Goal: Task Accomplishment & Management: Manage account settings

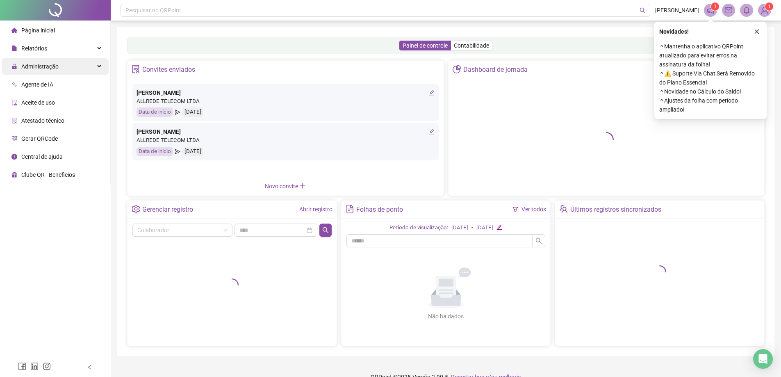
click at [50, 68] on span "Administração" at bounding box center [39, 66] width 37 height 7
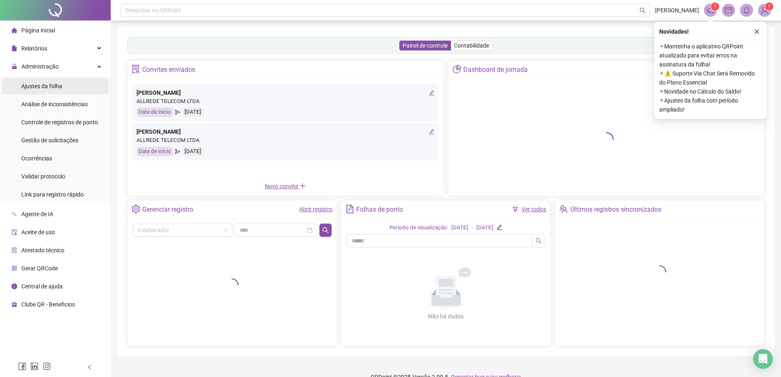
click at [57, 88] on span "Ajustes da folha" at bounding box center [41, 86] width 41 height 7
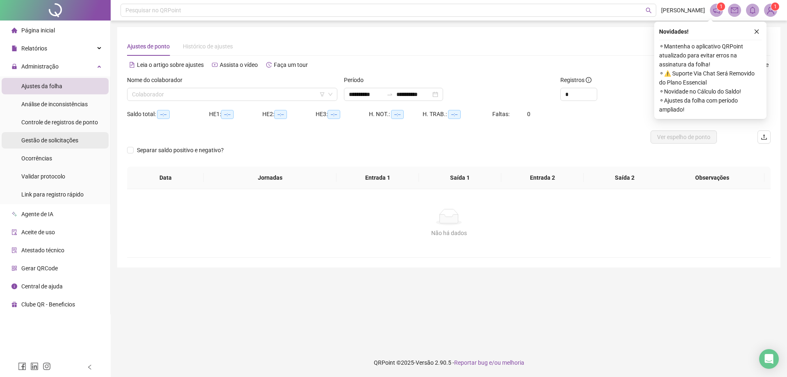
type input "**********"
click at [44, 139] on span "Gestão de solicitações" at bounding box center [49, 140] width 57 height 7
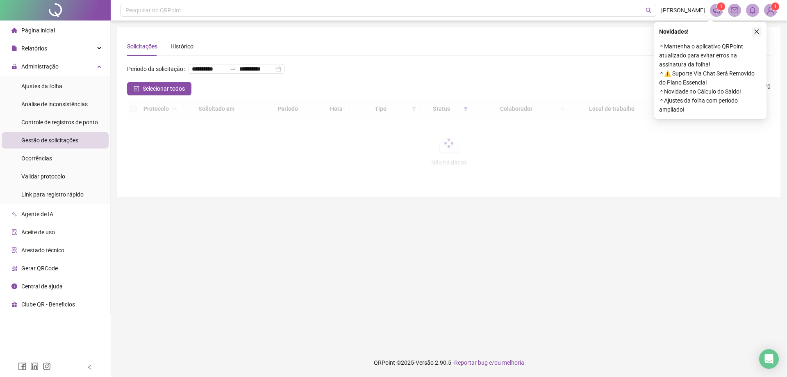
click at [757, 29] on icon "close" at bounding box center [757, 32] width 6 height 6
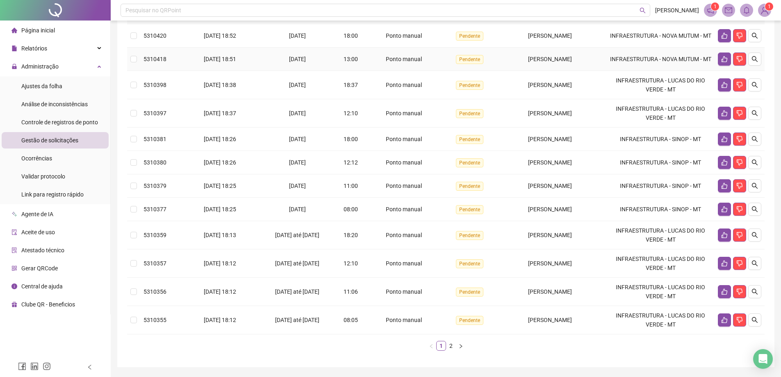
scroll to position [143, 0]
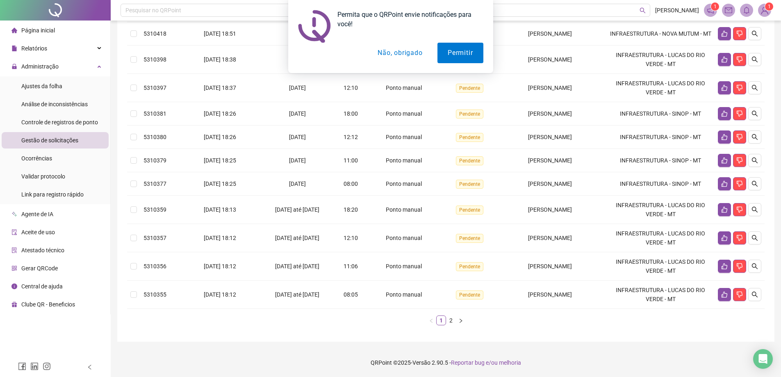
click at [397, 57] on button "Não, obrigado" at bounding box center [399, 53] width 65 height 20
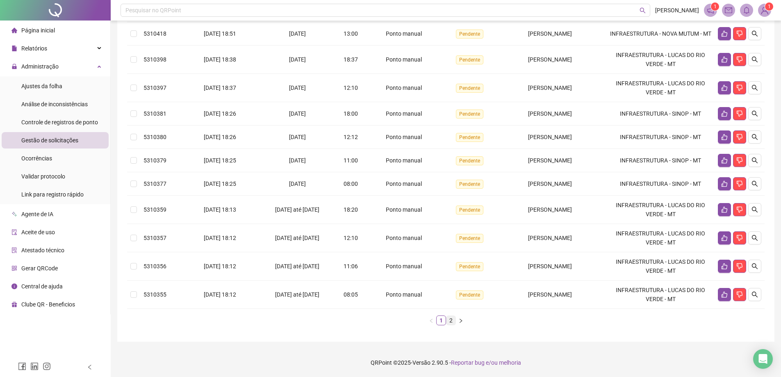
click at [449, 320] on link "2" at bounding box center [450, 319] width 9 height 9
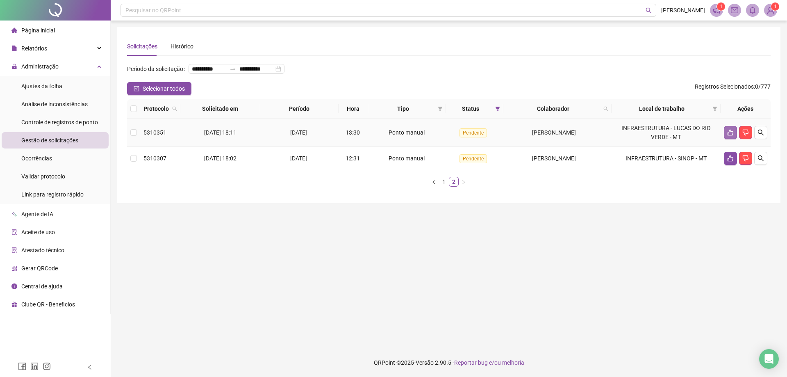
click at [729, 136] on icon "like" at bounding box center [730, 132] width 7 height 7
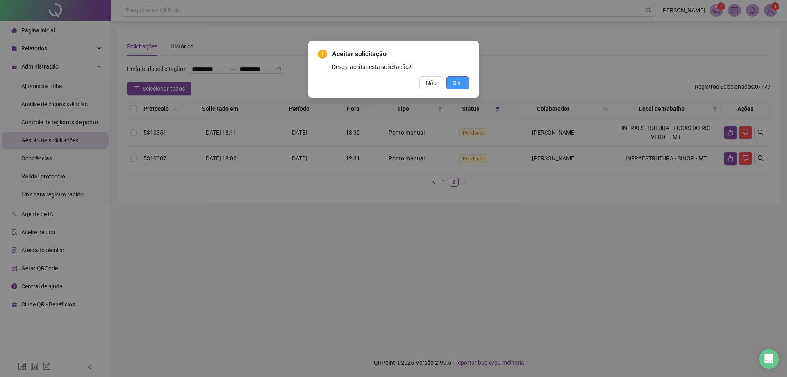
click at [467, 79] on button "Sim" at bounding box center [457, 82] width 23 height 13
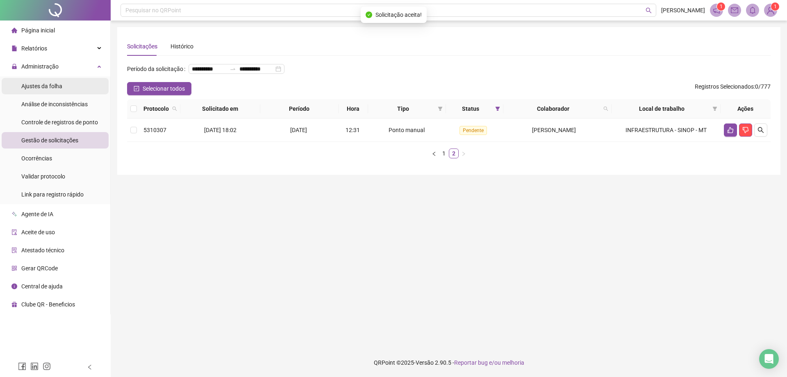
click at [48, 83] on span "Ajustes da folha" at bounding box center [41, 86] width 41 height 7
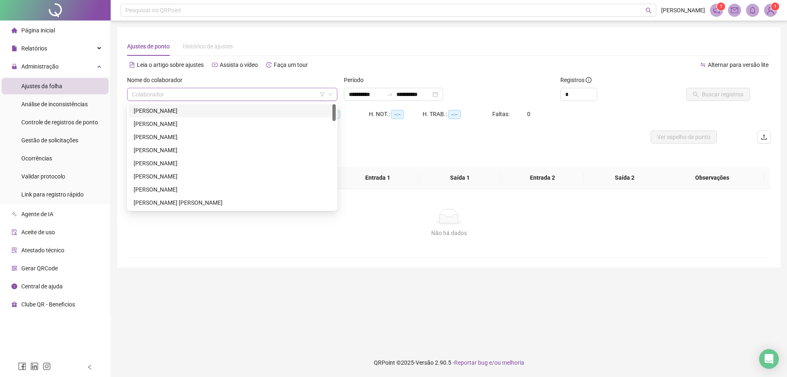
click at [155, 97] on input "search" at bounding box center [228, 94] width 193 height 12
type input "**********"
click at [354, 94] on input "**********" at bounding box center [366, 94] width 34 height 9
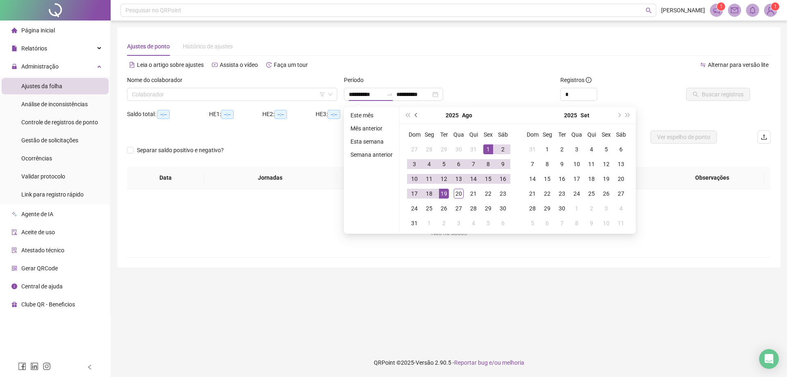
click at [416, 118] on button "prev-year" at bounding box center [416, 115] width 9 height 16
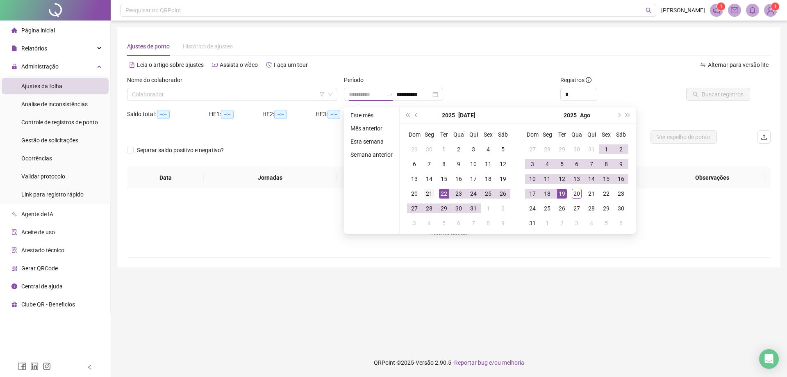
type input "**********"
click at [429, 192] on div "21" at bounding box center [429, 193] width 10 height 10
type input "**********"
click at [579, 195] on div "20" at bounding box center [577, 193] width 10 height 10
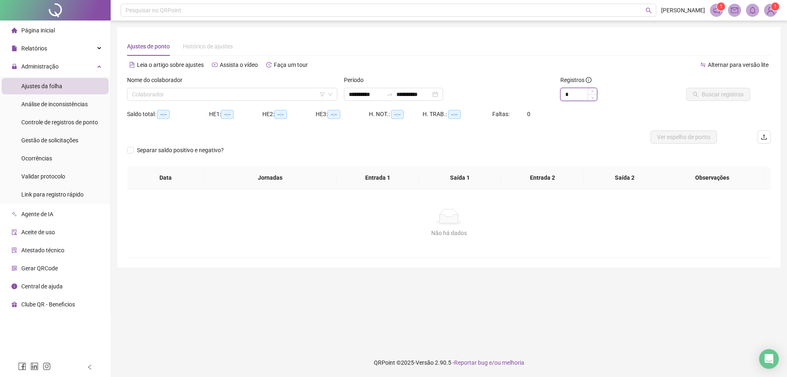
click at [573, 97] on input "*" at bounding box center [579, 94] width 36 height 12
type input "*"
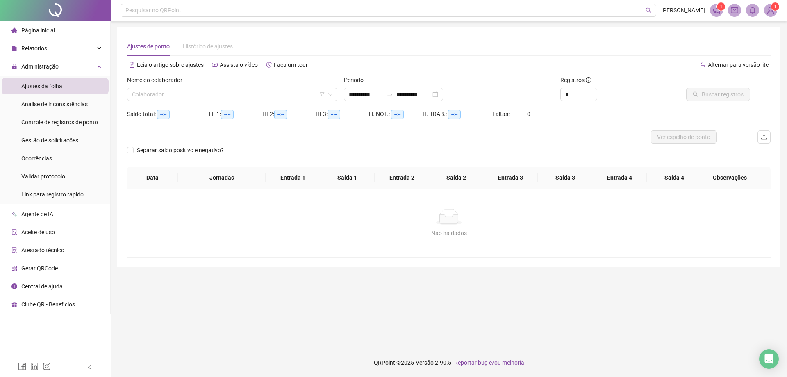
click at [640, 104] on div "Registros *" at bounding box center [611, 91] width 108 height 32
click at [231, 92] on input "search" at bounding box center [228, 94] width 193 height 12
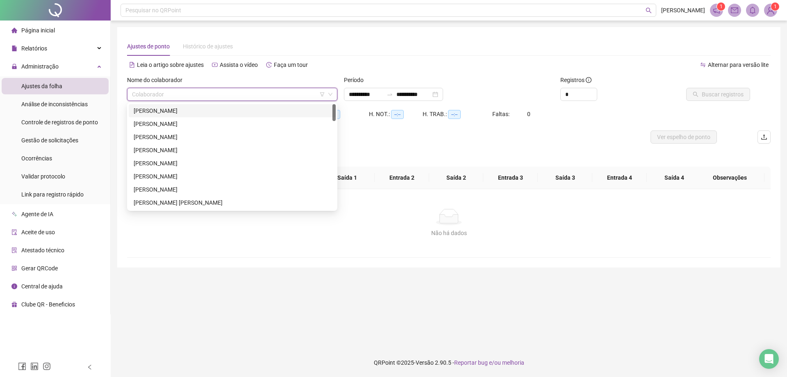
click at [164, 111] on div "[PERSON_NAME]" at bounding box center [232, 110] width 197 height 9
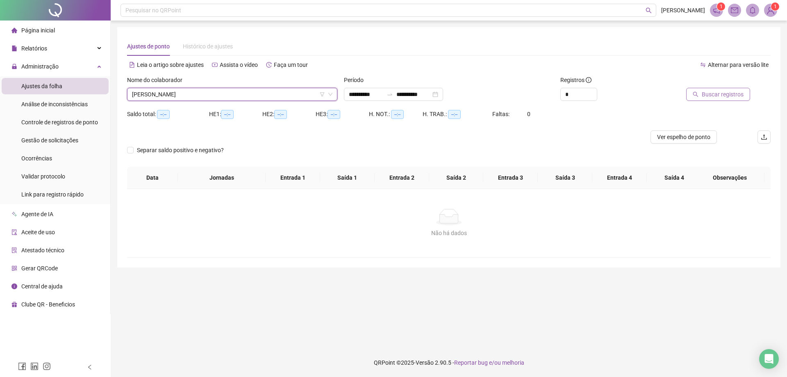
click at [716, 94] on span "Buscar registros" at bounding box center [722, 94] width 42 height 9
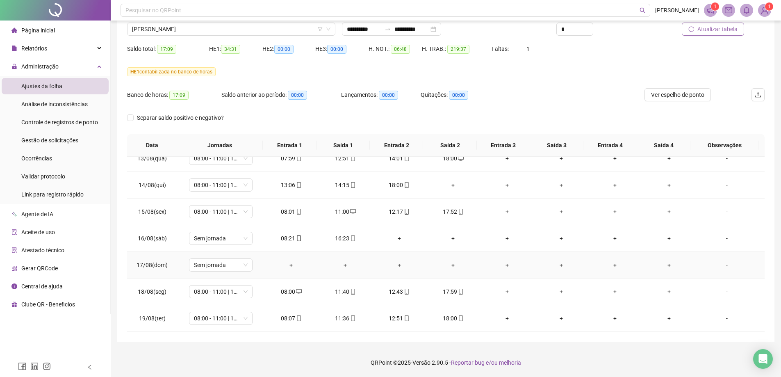
scroll to position [610, 0]
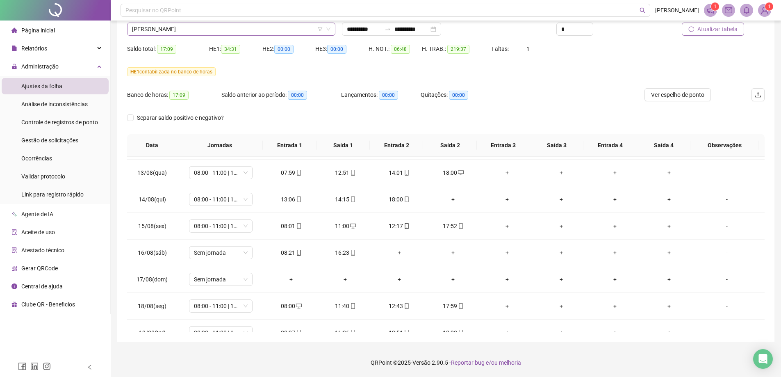
click at [154, 32] on span "[PERSON_NAME]" at bounding box center [231, 29] width 198 height 12
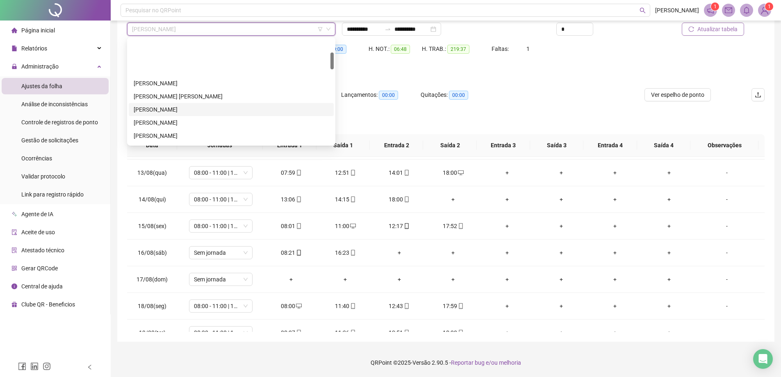
scroll to position [82, 0]
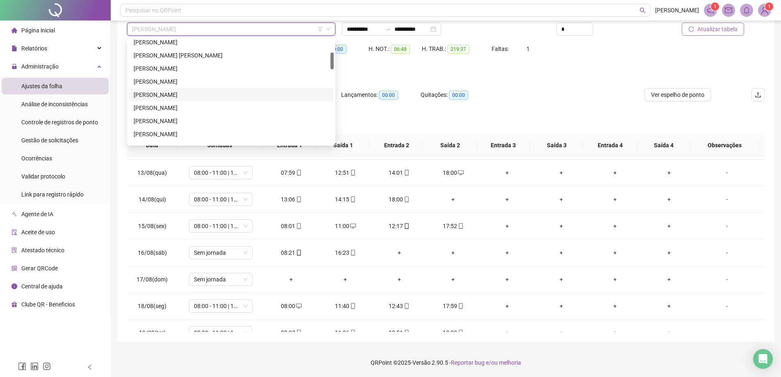
click at [180, 89] on div "[PERSON_NAME]" at bounding box center [231, 94] width 205 height 13
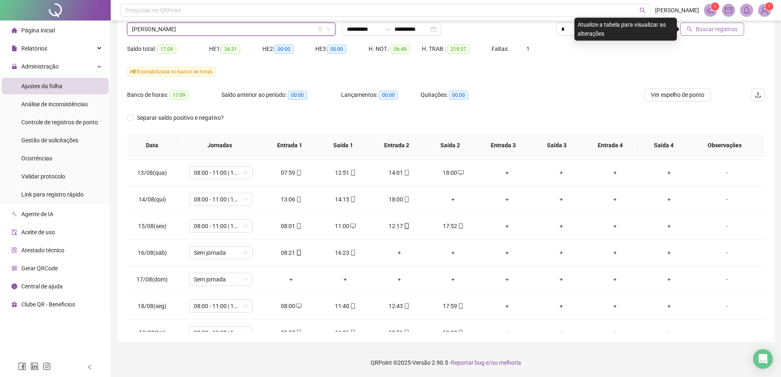
click at [718, 31] on span "Buscar registros" at bounding box center [716, 29] width 42 height 9
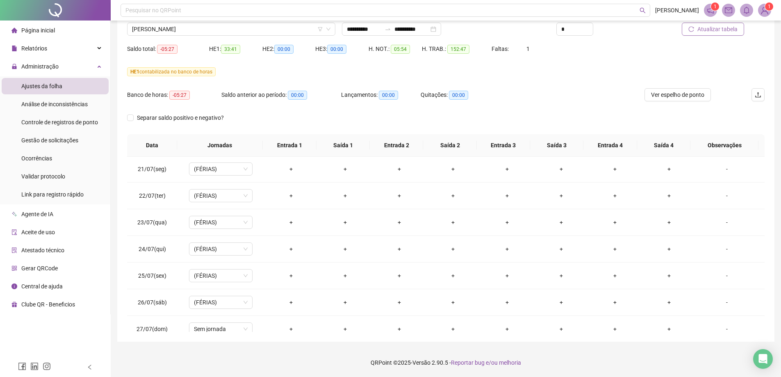
scroll to position [0, 0]
click at [660, 95] on span "Ver espelho de ponto" at bounding box center [677, 94] width 53 height 9
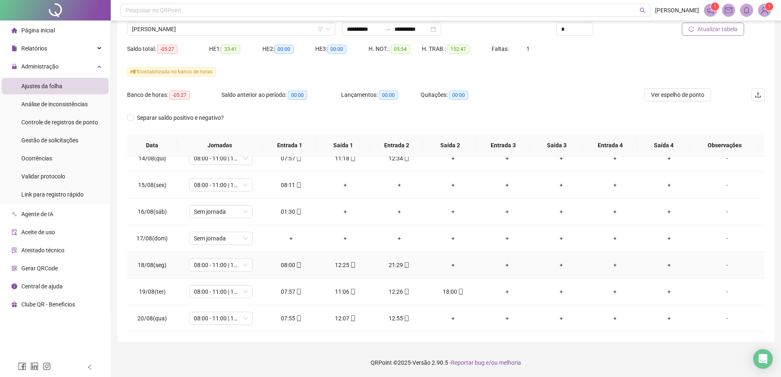
scroll to position [610, 0]
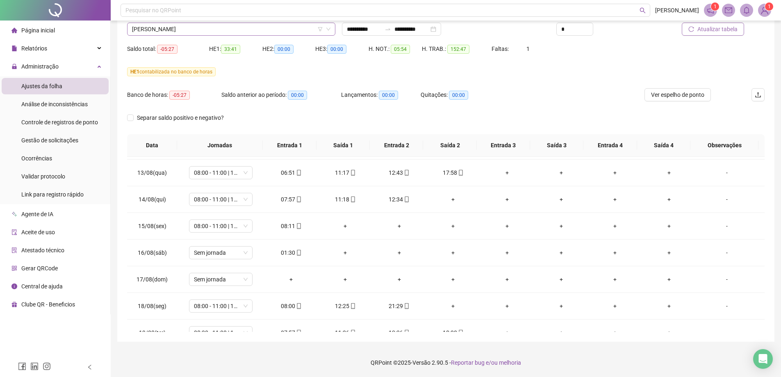
click at [171, 31] on span "[PERSON_NAME]" at bounding box center [231, 29] width 198 height 12
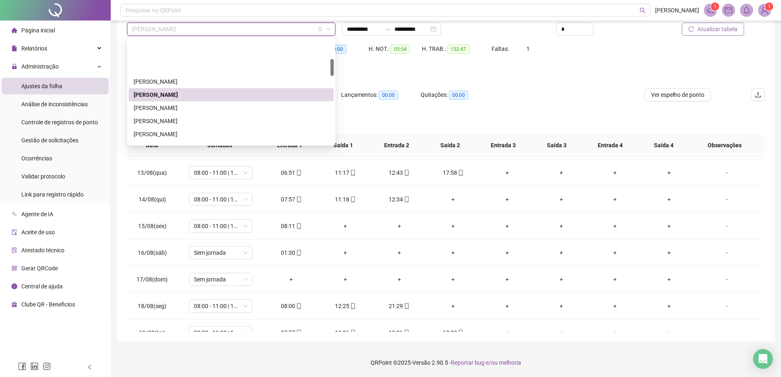
scroll to position [123, 0]
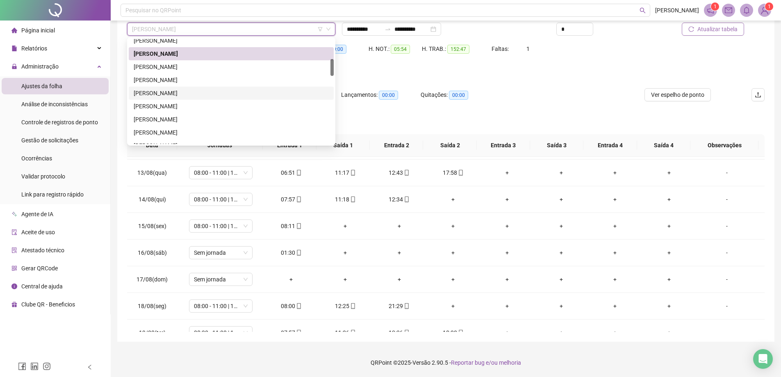
click at [179, 91] on div "[PERSON_NAME]" at bounding box center [231, 93] width 195 height 9
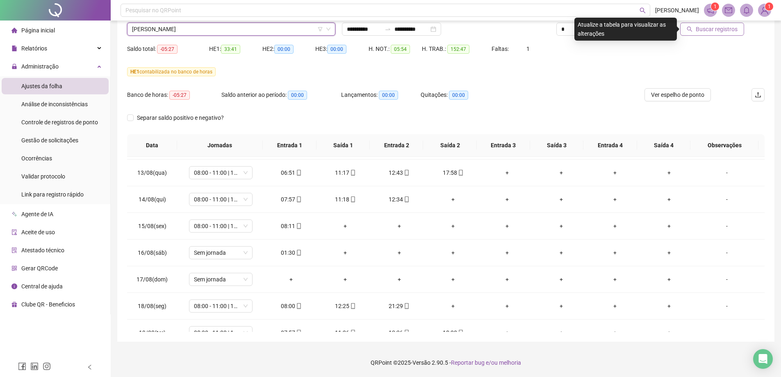
click at [730, 30] on span "Buscar registros" at bounding box center [716, 29] width 42 height 9
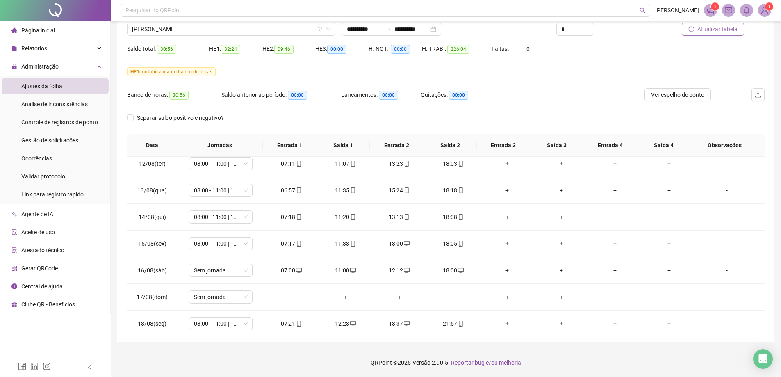
scroll to position [651, 0]
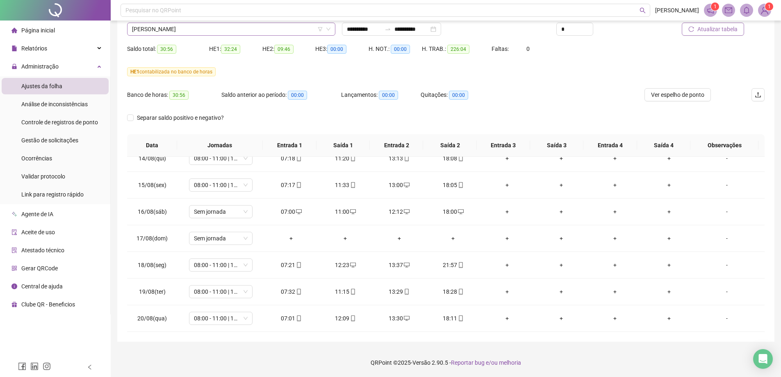
click at [148, 24] on span "[PERSON_NAME]" at bounding box center [231, 29] width 198 height 12
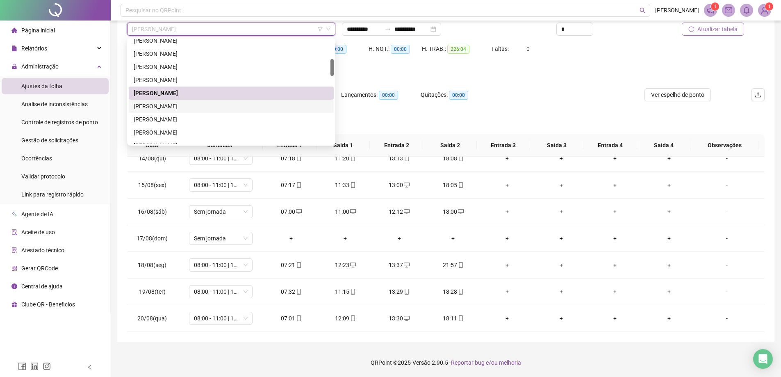
click at [166, 105] on div "[PERSON_NAME]" at bounding box center [231, 106] width 195 height 9
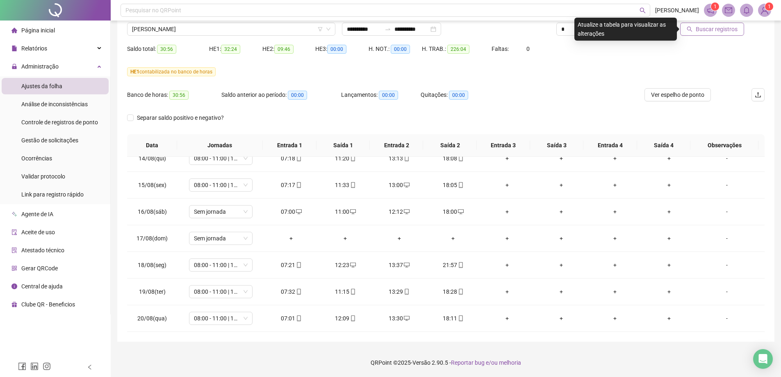
click at [702, 31] on span "Buscar registros" at bounding box center [716, 29] width 42 height 9
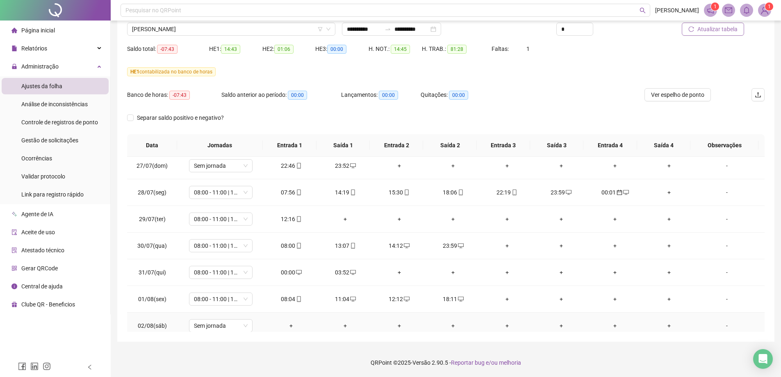
scroll to position [159, 0]
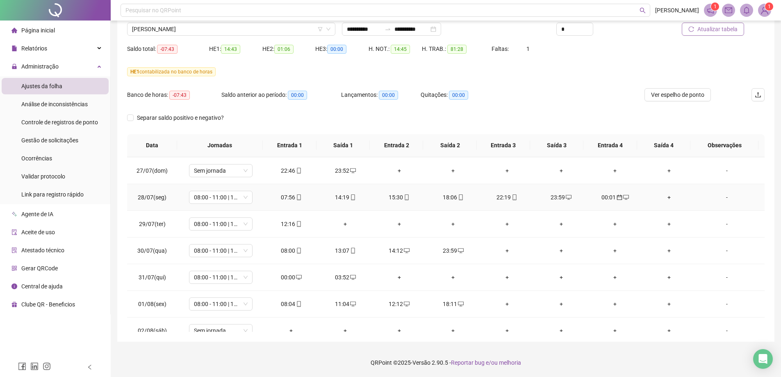
click at [606, 197] on div "00:01" at bounding box center [614, 197] width 41 height 9
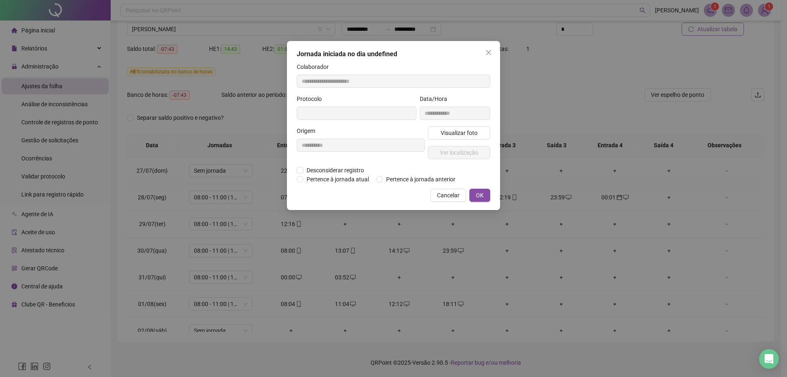
type input "**********"
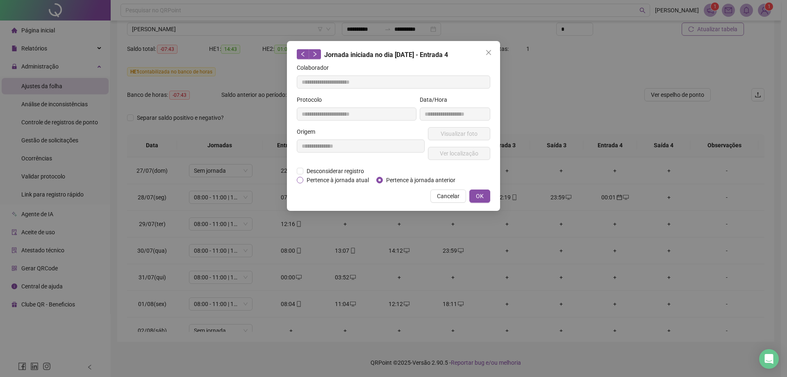
click at [334, 181] on span "Pertence à jornada atual" at bounding box center [337, 179] width 69 height 9
click at [481, 196] on span "OK" at bounding box center [480, 195] width 8 height 9
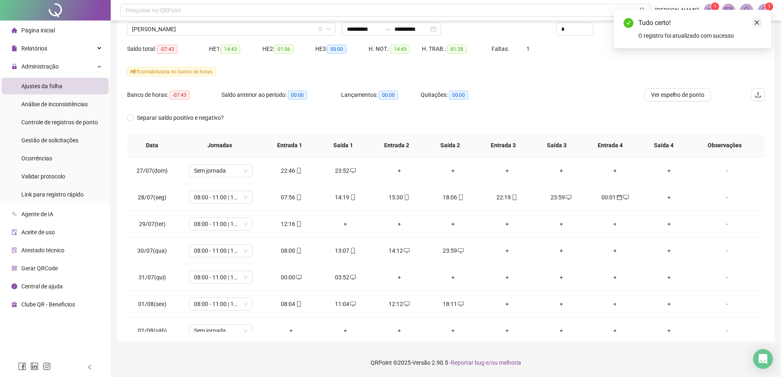
click at [754, 21] on icon "close" at bounding box center [757, 23] width 6 height 6
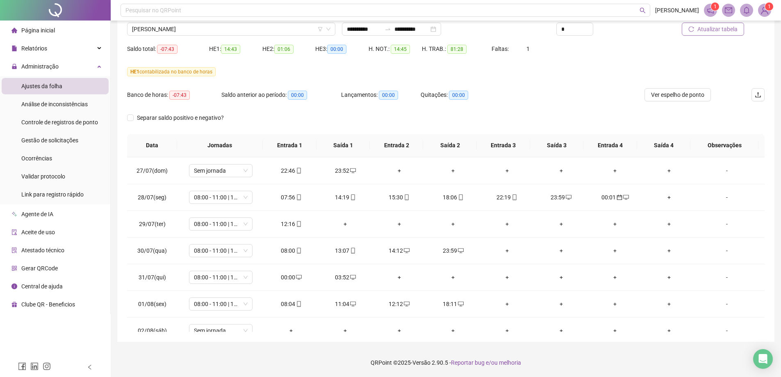
click at [718, 30] on span "Atualizar tabela" at bounding box center [717, 29] width 40 height 9
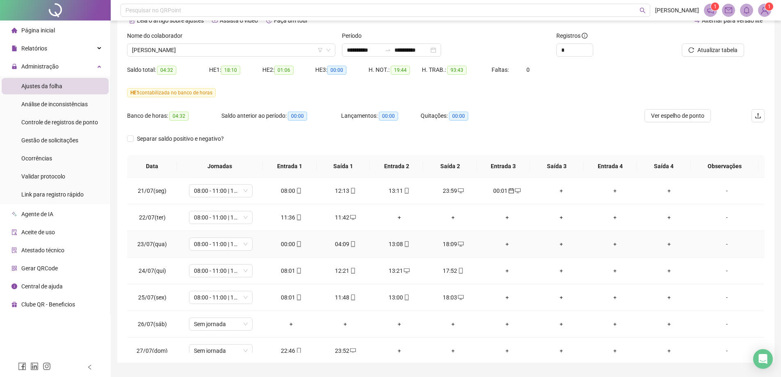
scroll to position [24, 0]
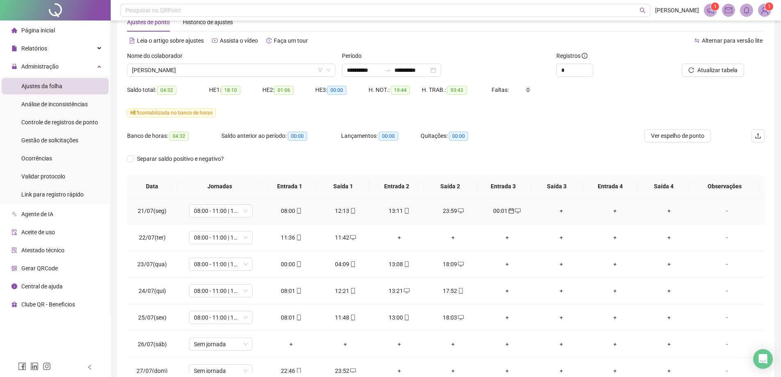
click at [493, 211] on div "00:01" at bounding box center [506, 210] width 41 height 9
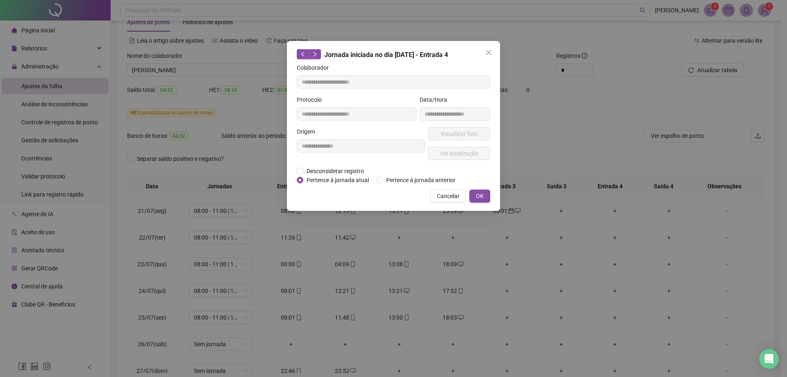
type input "**********"
click at [329, 180] on span "Pertence à jornada atual" at bounding box center [337, 179] width 69 height 9
click at [486, 196] on button "OK" at bounding box center [479, 195] width 21 height 13
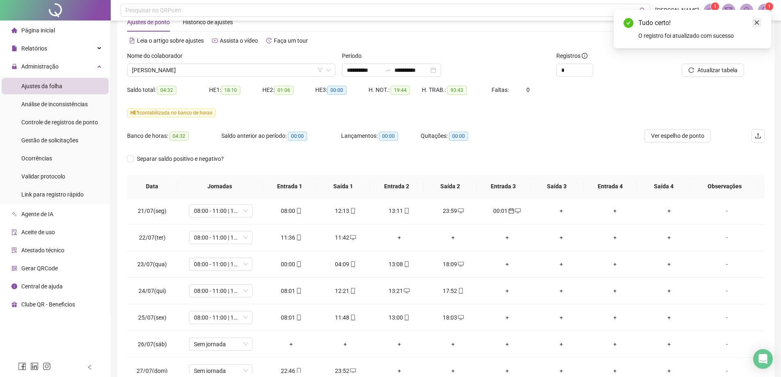
click at [758, 22] on icon "close" at bounding box center [757, 23] width 6 height 6
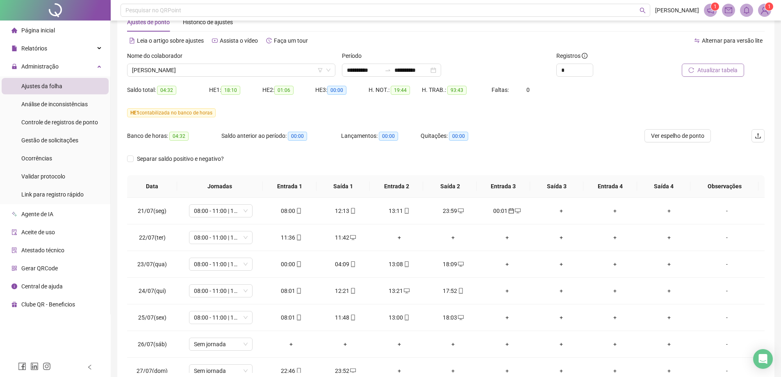
click at [732, 70] on span "Atualizar tabela" at bounding box center [717, 70] width 40 height 9
click at [278, 236] on div "00:01" at bounding box center [291, 237] width 41 height 9
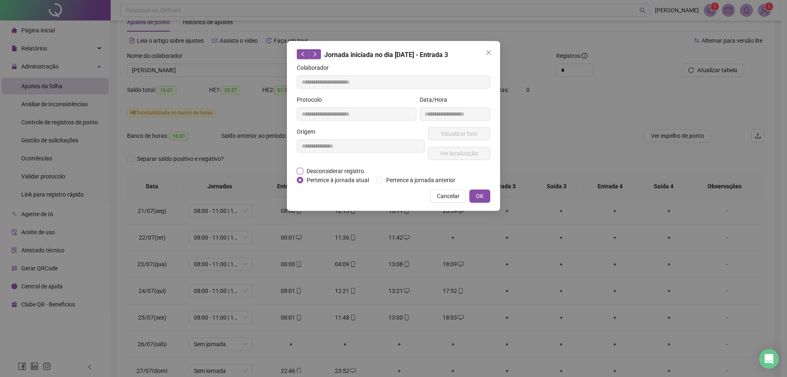
click at [320, 171] on span "Desconsiderar registro" at bounding box center [335, 170] width 64 height 9
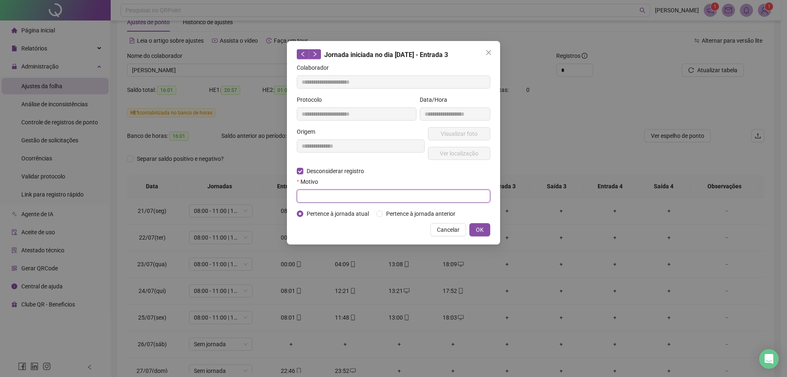
click at [312, 189] on input "text" at bounding box center [393, 195] width 193 height 13
type input "**********"
click at [478, 225] on span "OK" at bounding box center [480, 229] width 8 height 9
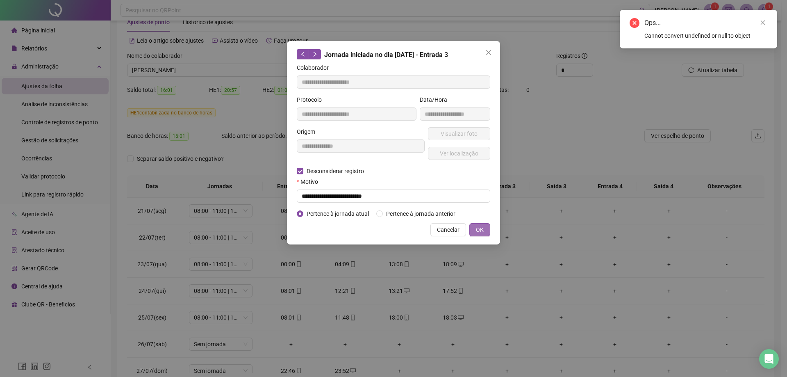
click at [482, 229] on span "OK" at bounding box center [480, 229] width 8 height 9
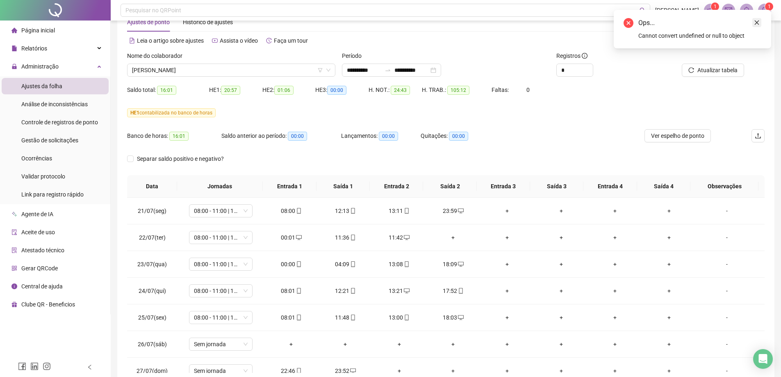
click at [758, 24] on icon "close" at bounding box center [757, 23] width 6 height 6
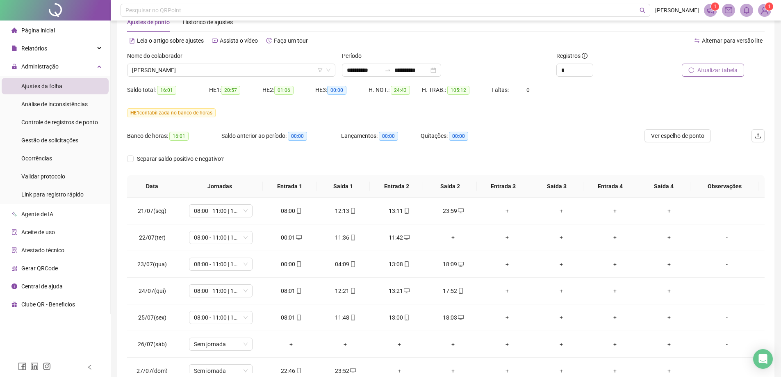
click at [718, 71] on span "Atualizar tabela" at bounding box center [717, 70] width 40 height 9
click at [160, 70] on span "[PERSON_NAME]" at bounding box center [231, 70] width 198 height 12
click at [439, 145] on div "Quitações: 00:00" at bounding box center [459, 140] width 79 height 23
click at [161, 70] on span "[PERSON_NAME]" at bounding box center [231, 70] width 198 height 12
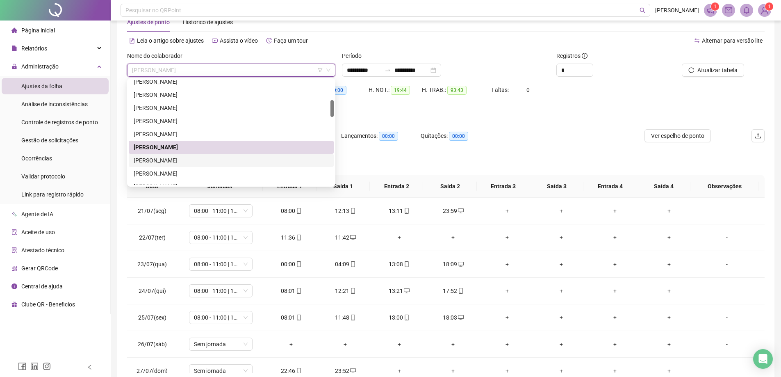
click at [159, 159] on div "[PERSON_NAME]" at bounding box center [231, 160] width 195 height 9
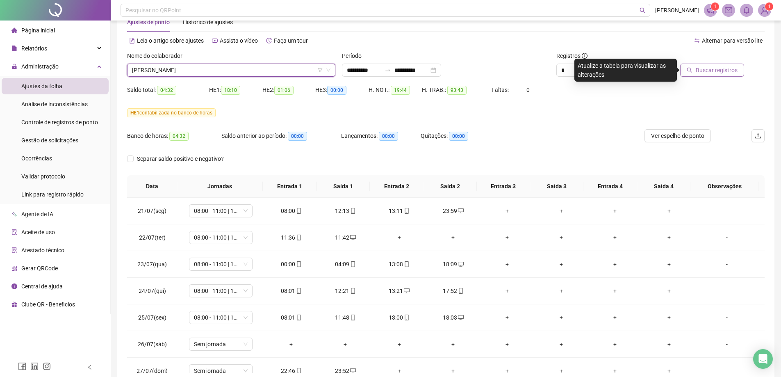
click at [719, 71] on span "Buscar registros" at bounding box center [716, 70] width 42 height 9
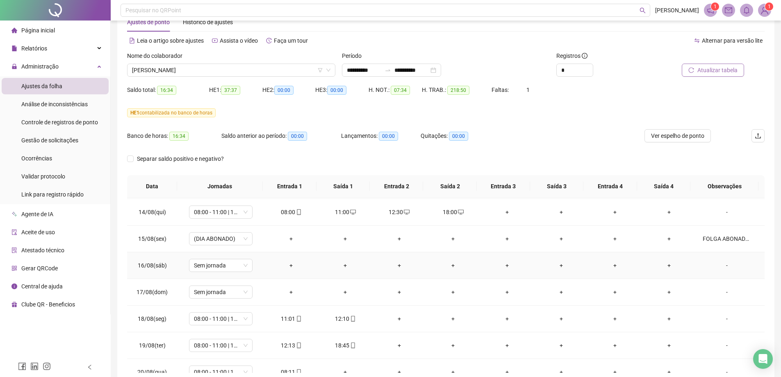
scroll to position [651, 0]
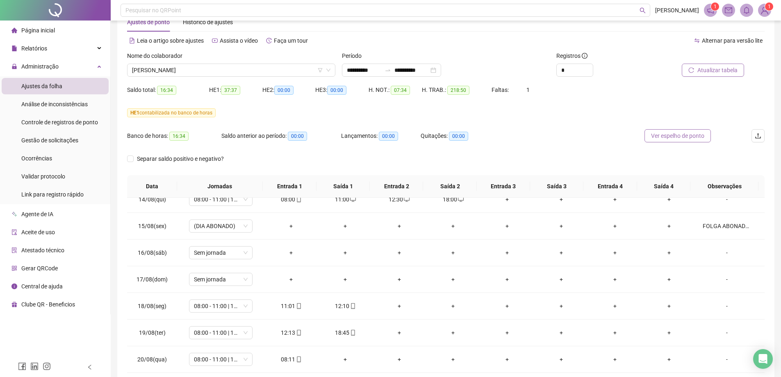
click at [692, 136] on span "Ver espelho de ponto" at bounding box center [677, 135] width 53 height 9
click at [188, 70] on span "[PERSON_NAME]" at bounding box center [231, 70] width 198 height 12
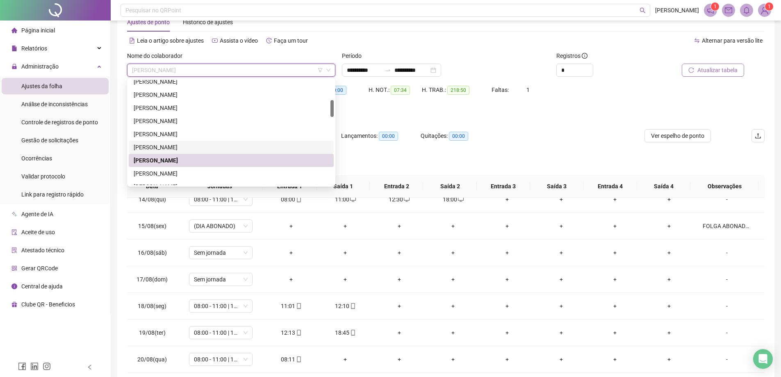
scroll to position [164, 0]
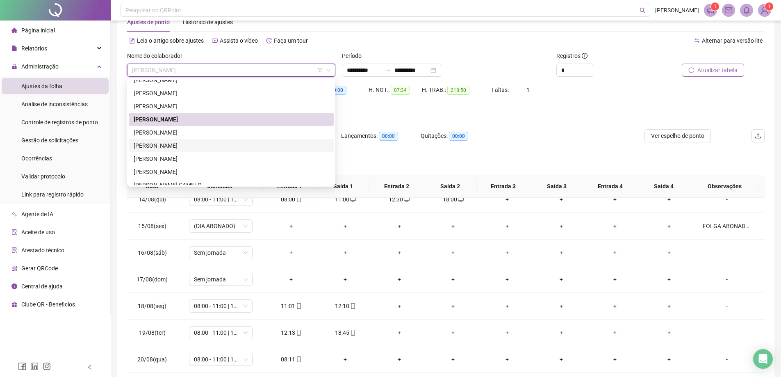
click at [168, 143] on div "[PERSON_NAME]" at bounding box center [231, 145] width 195 height 9
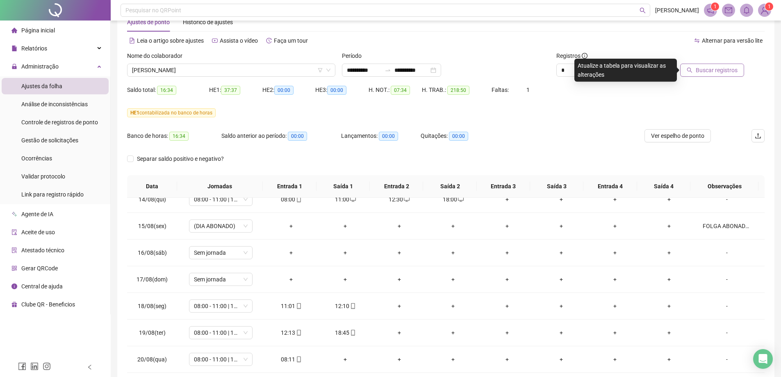
click at [738, 69] on button "Buscar registros" at bounding box center [712, 70] width 64 height 13
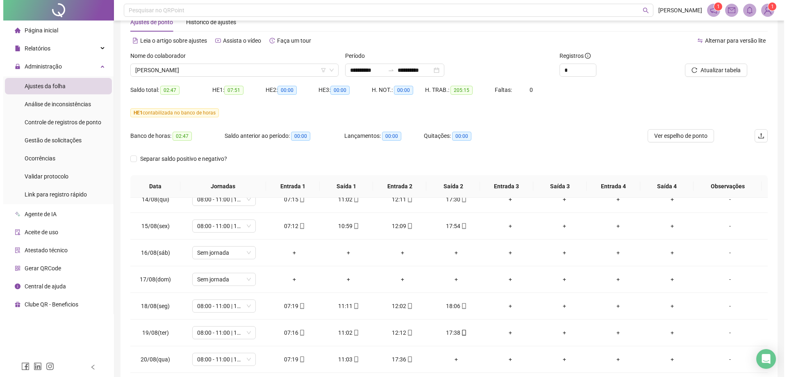
scroll to position [65, 0]
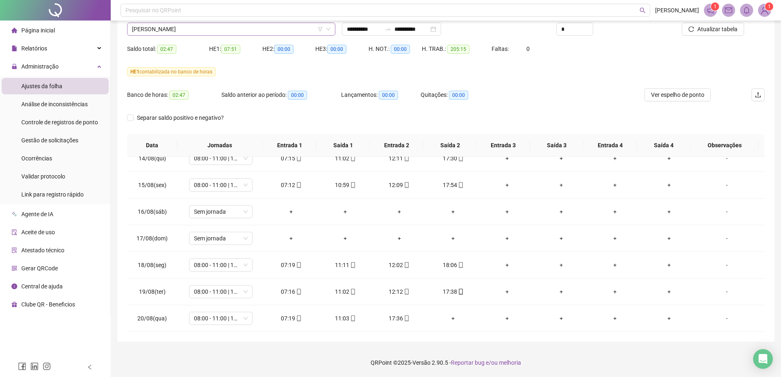
click at [179, 27] on span "[PERSON_NAME]" at bounding box center [231, 29] width 198 height 12
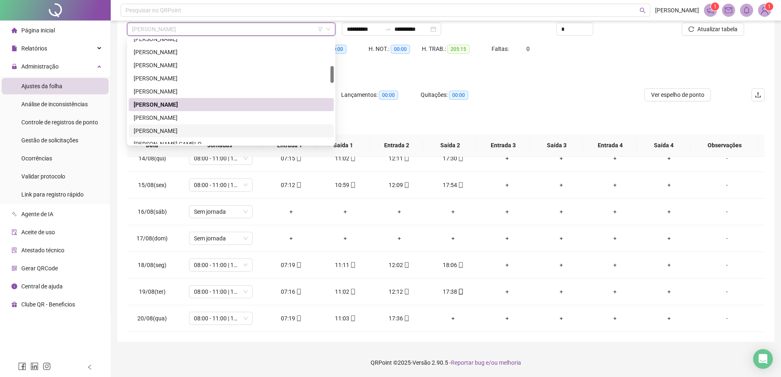
click at [173, 132] on div "[PERSON_NAME]" at bounding box center [231, 130] width 195 height 9
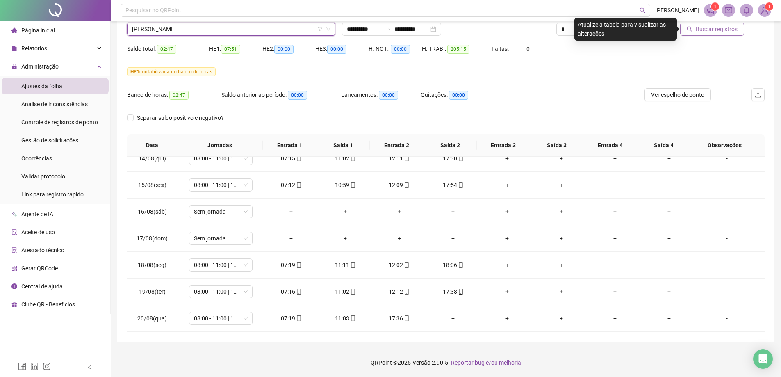
click at [717, 30] on span "Buscar registros" at bounding box center [716, 29] width 42 height 9
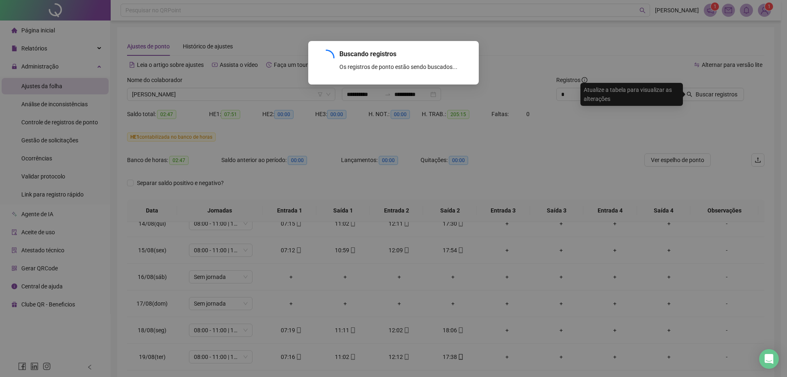
scroll to position [0, 0]
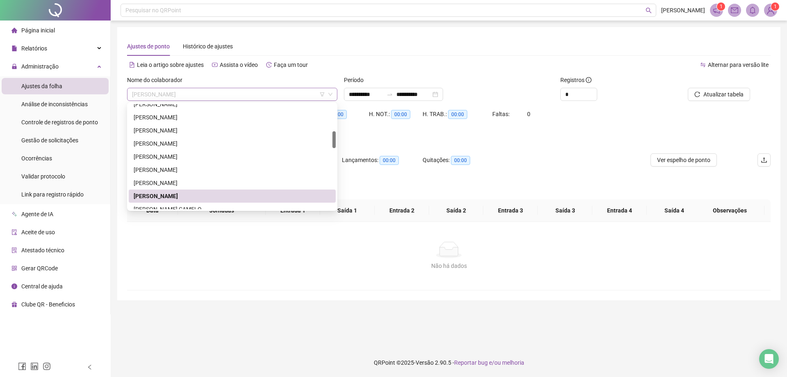
click at [187, 98] on span "[PERSON_NAME]" at bounding box center [232, 94] width 200 height 12
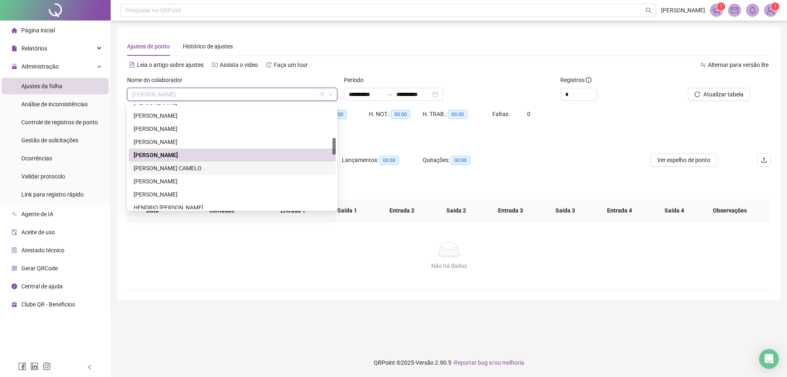
click at [175, 167] on div "[PERSON_NAME] CAMELO" at bounding box center [232, 167] width 197 height 9
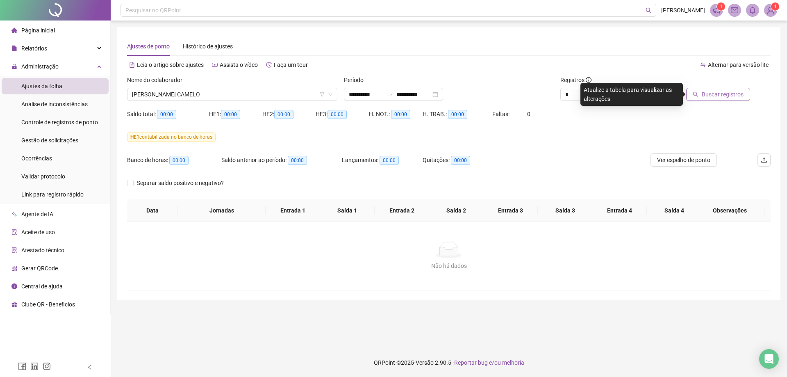
click at [733, 98] on span "Buscar registros" at bounding box center [722, 94] width 42 height 9
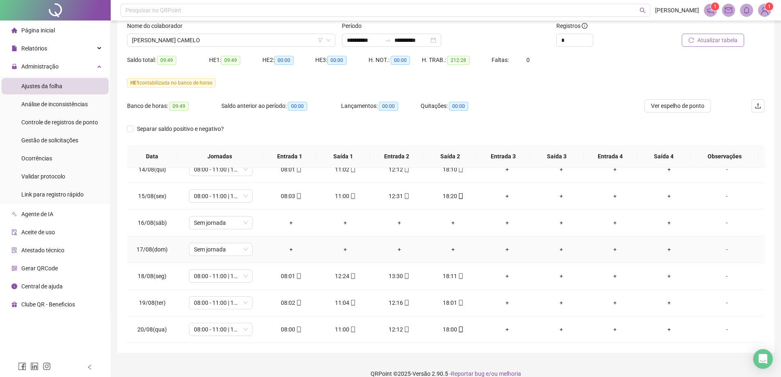
scroll to position [65, 0]
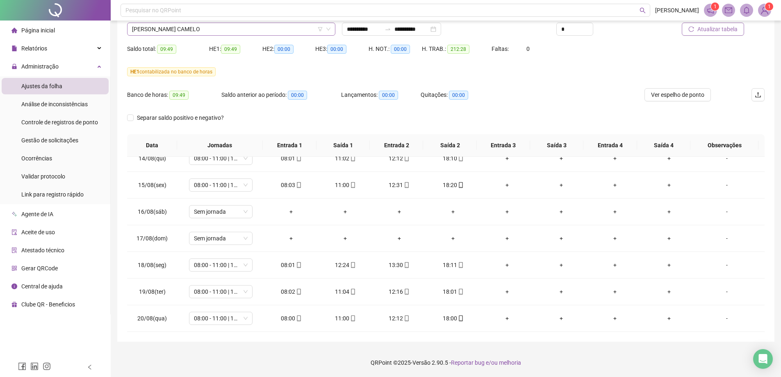
click at [184, 25] on span "[PERSON_NAME] CAMELO" at bounding box center [231, 29] width 198 height 12
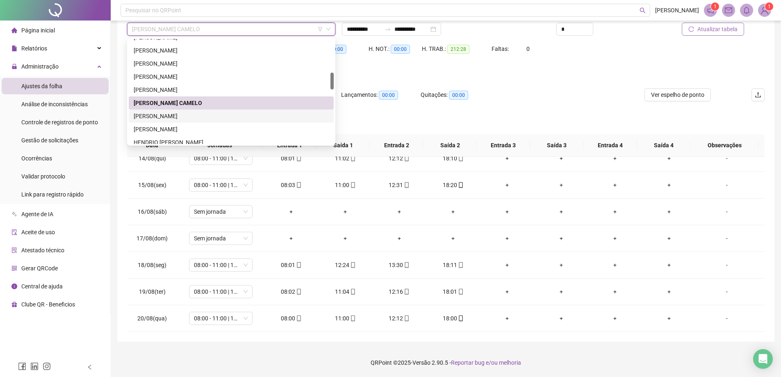
click at [167, 116] on div "[PERSON_NAME]" at bounding box center [231, 115] width 195 height 9
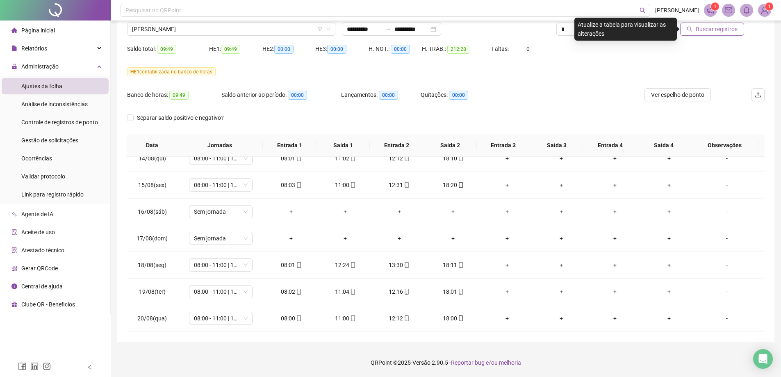
click at [724, 29] on span "Buscar registros" at bounding box center [716, 29] width 42 height 9
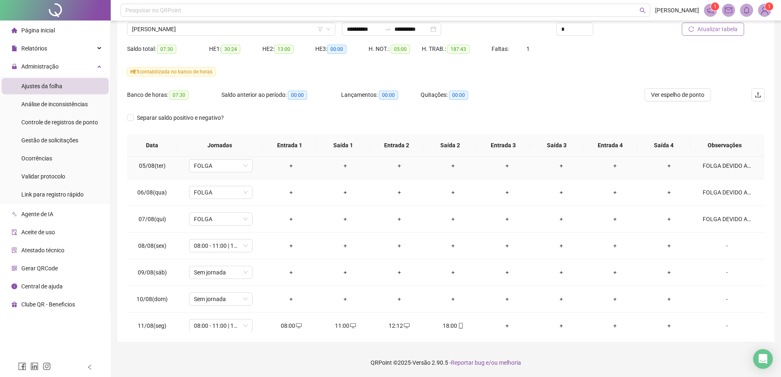
scroll to position [410, 0]
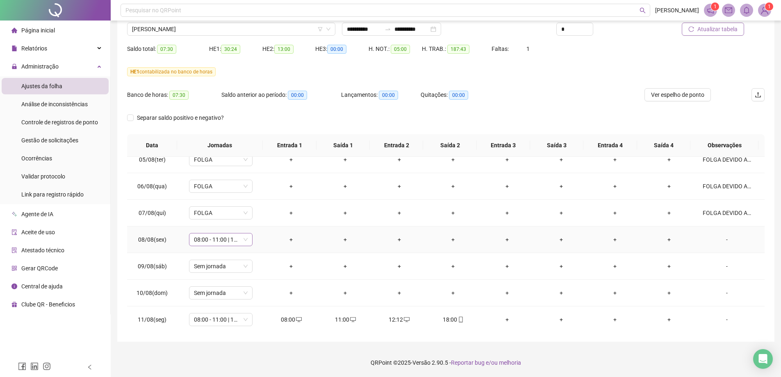
click at [245, 237] on span "08:00 - 11:00 | 12:12 - 18:00" at bounding box center [221, 239] width 54 height 12
click at [471, 253] on td "+" at bounding box center [453, 266] width 54 height 27
click at [726, 242] on div "-" at bounding box center [726, 239] width 48 height 9
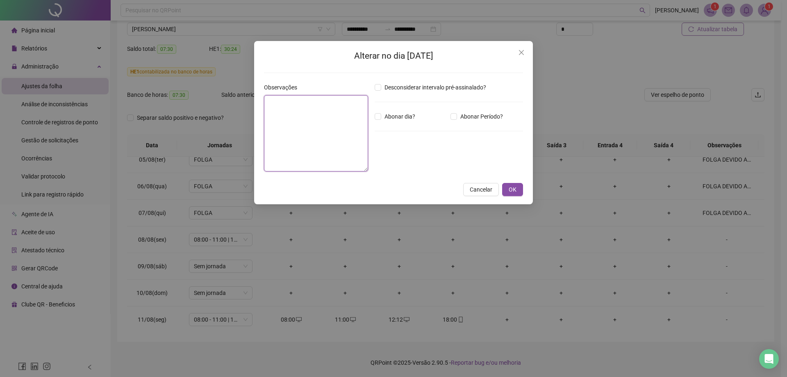
click at [327, 123] on textarea at bounding box center [316, 133] width 104 height 76
type textarea "*"
type textarea "**********"
click at [513, 188] on span "OK" at bounding box center [512, 189] width 8 height 9
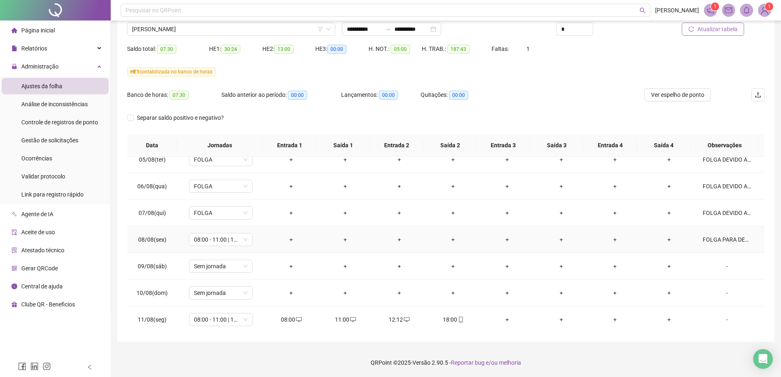
click at [727, 238] on div "FOLGA PARA DESCONTAR NO BANCO DE HORAS" at bounding box center [726, 239] width 48 height 9
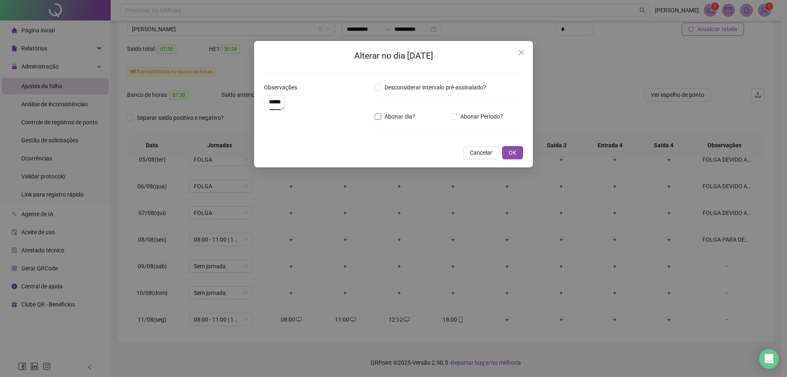
click at [381, 119] on span "Abonar dia?" at bounding box center [399, 116] width 37 height 9
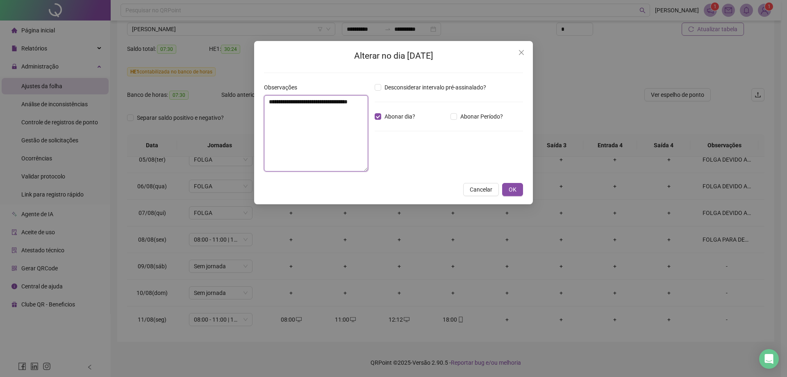
drag, startPoint x: 334, startPoint y: 109, endPoint x: 262, endPoint y: 110, distance: 71.7
click at [262, 110] on div "**********" at bounding box center [316, 130] width 111 height 95
type textarea "**********"
click at [472, 189] on span "Cancelar" at bounding box center [481, 189] width 23 height 9
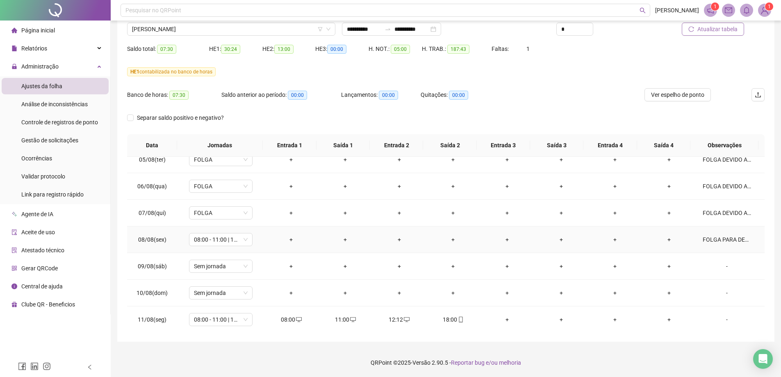
click at [719, 239] on div "FOLGA PARA DESCONTAR NO BANCO DE HORAS" at bounding box center [726, 239] width 48 height 9
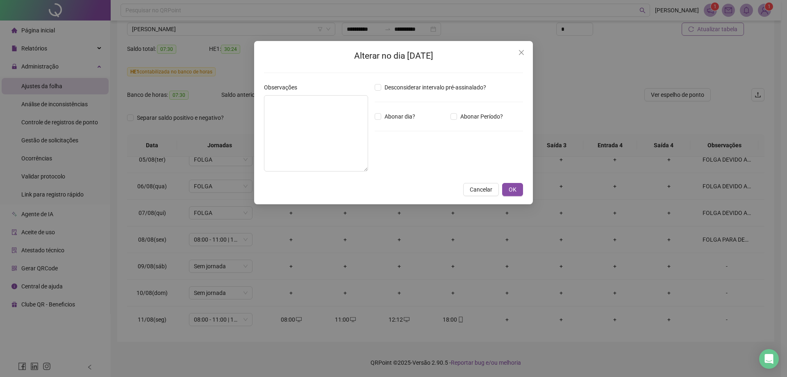
type textarea "**********"
click at [375, 220] on div "**********" at bounding box center [393, 188] width 787 height 377
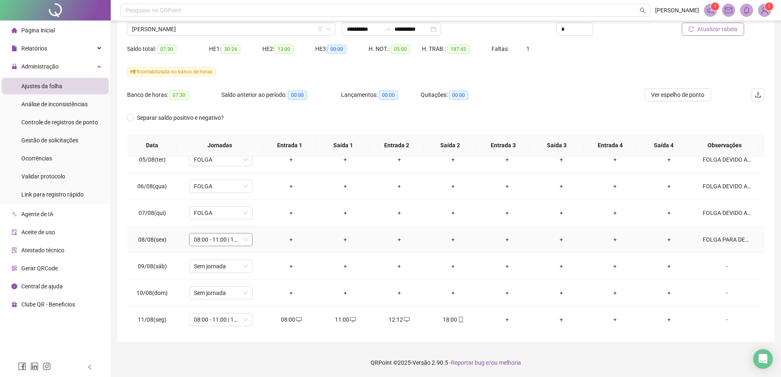
click at [247, 237] on div "08:00 - 11:00 | 12:12 - 18:00" at bounding box center [221, 239] width 64 height 13
click at [470, 254] on td "+" at bounding box center [453, 266] width 54 height 27
click at [250, 238] on div "08:00 - 11:00 | 12:12 - 18:00" at bounding box center [221, 239] width 64 height 13
click at [242, 322] on div "Folga compensatória" at bounding box center [234, 320] width 69 height 9
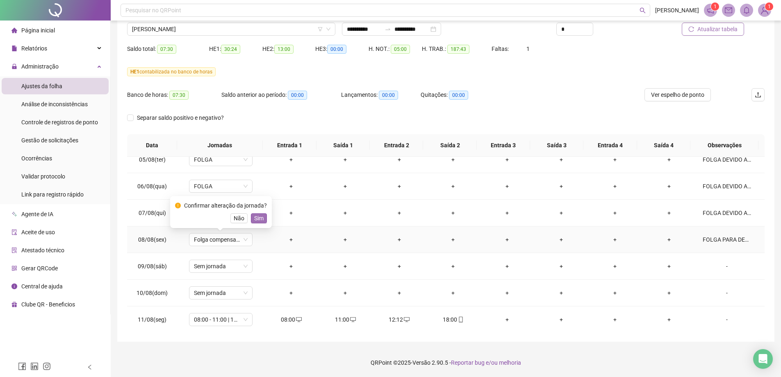
click at [254, 214] on span "Sim" at bounding box center [258, 217] width 9 height 9
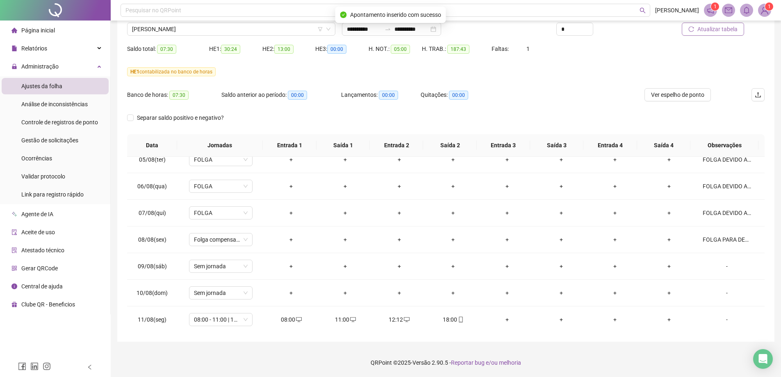
click at [712, 31] on span "Atualizar tabela" at bounding box center [717, 29] width 40 height 9
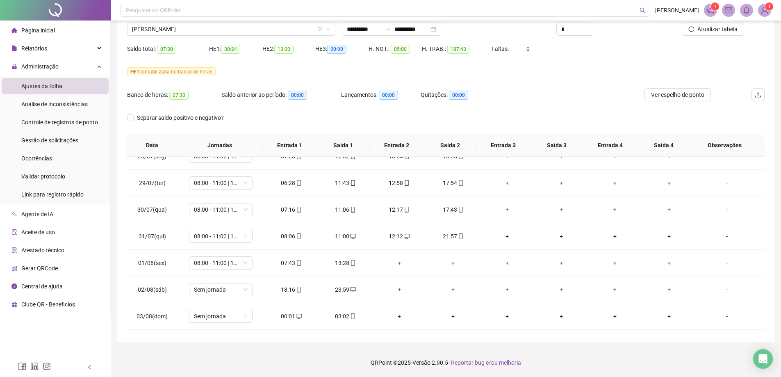
scroll to position [0, 0]
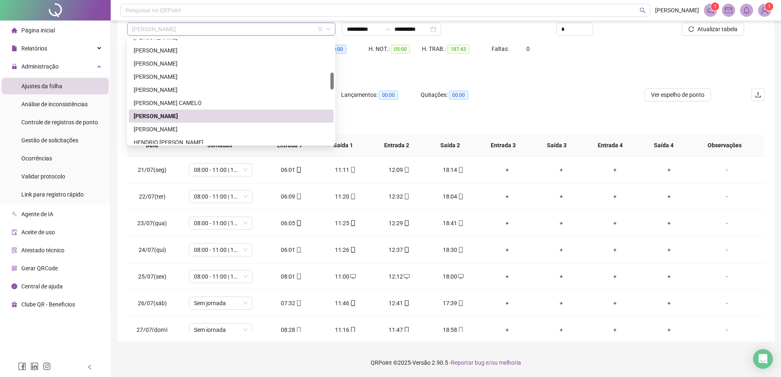
click at [166, 26] on span "[PERSON_NAME]" at bounding box center [231, 29] width 198 height 12
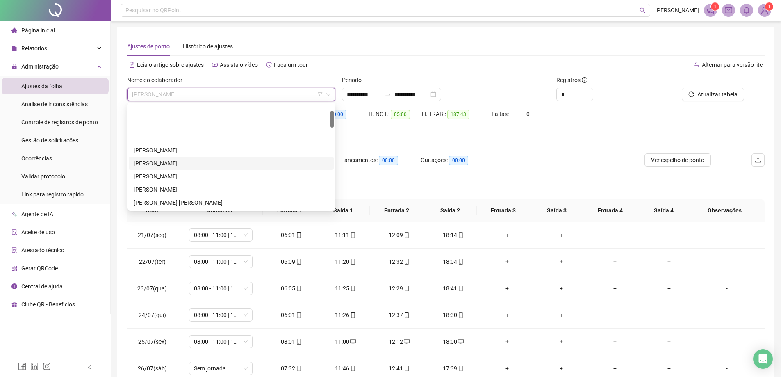
scroll to position [41, 0]
click at [166, 148] on div "[PERSON_NAME]" at bounding box center [231, 148] width 195 height 9
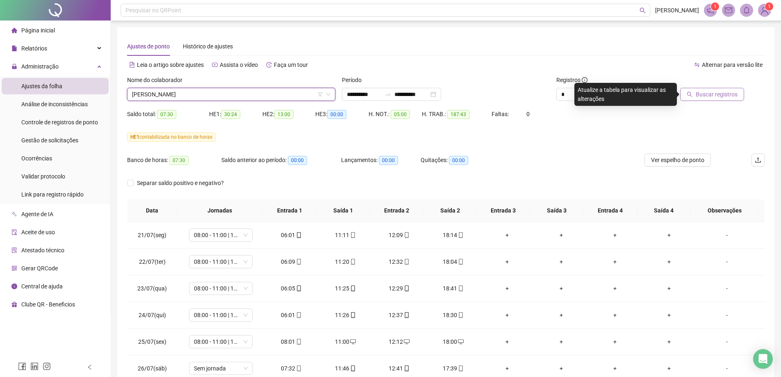
click at [708, 100] on button "Buscar registros" at bounding box center [712, 94] width 64 height 13
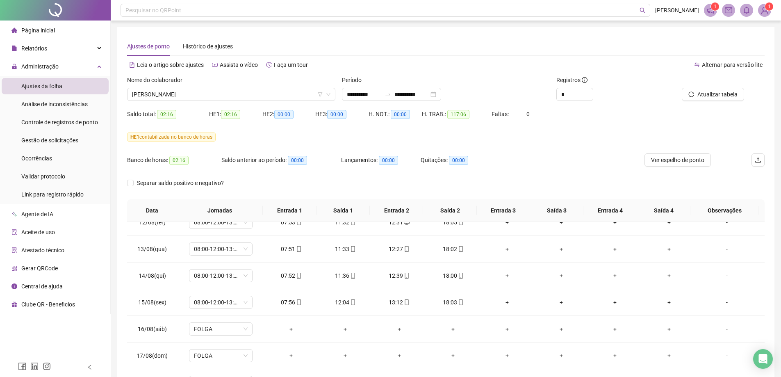
scroll to position [278, 0]
click at [188, 89] on span "[PERSON_NAME]" at bounding box center [231, 94] width 198 height 12
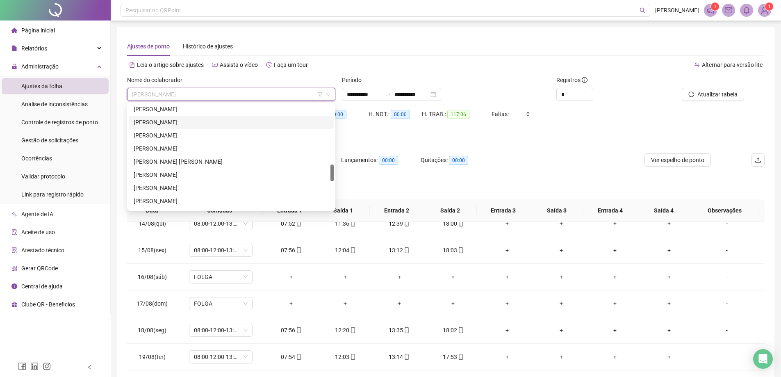
scroll to position [410, 0]
click at [176, 186] on div "[PERSON_NAME] APARECIDO DO [PERSON_NAME]" at bounding box center [231, 186] width 195 height 9
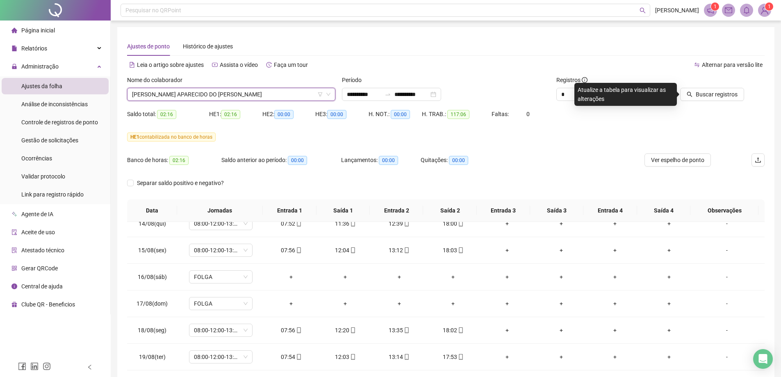
click at [744, 92] on div "Buscar registros" at bounding box center [713, 87] width 101 height 25
click at [733, 97] on span "Buscar registros" at bounding box center [716, 94] width 42 height 9
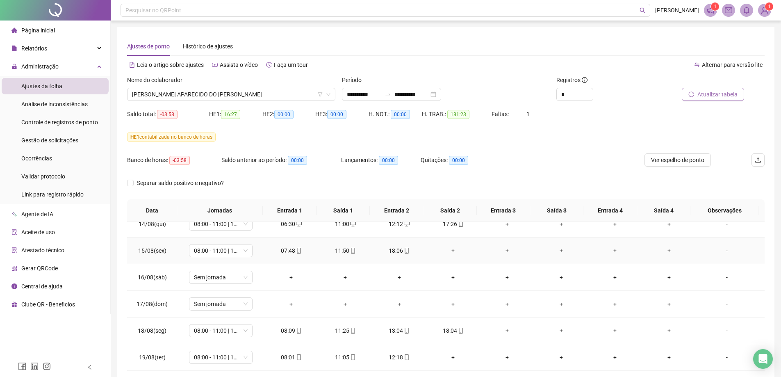
scroll to position [651, 0]
click at [691, 165] on button "Ver espelho de ponto" at bounding box center [677, 159] width 66 height 13
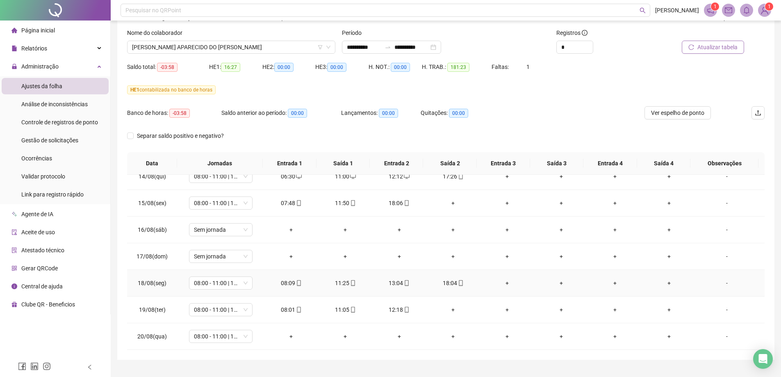
scroll to position [65, 0]
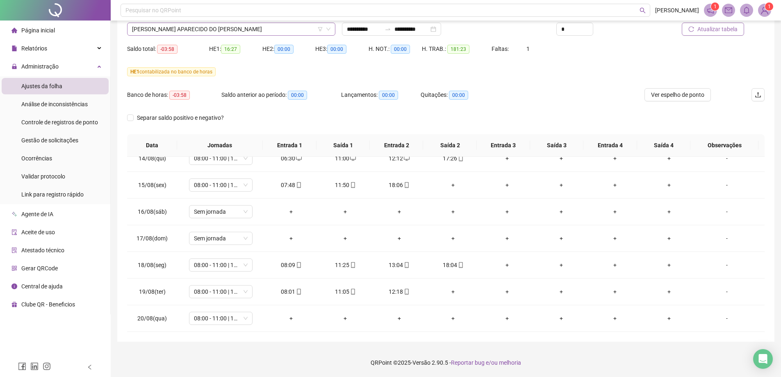
click at [206, 36] on div "Nome do colaborador [PERSON_NAME] APARECIDO DO [PERSON_NAME]" at bounding box center [231, 26] width 215 height 32
click at [202, 33] on span "[PERSON_NAME] APARECIDO DO [PERSON_NAME]" at bounding box center [231, 29] width 198 height 12
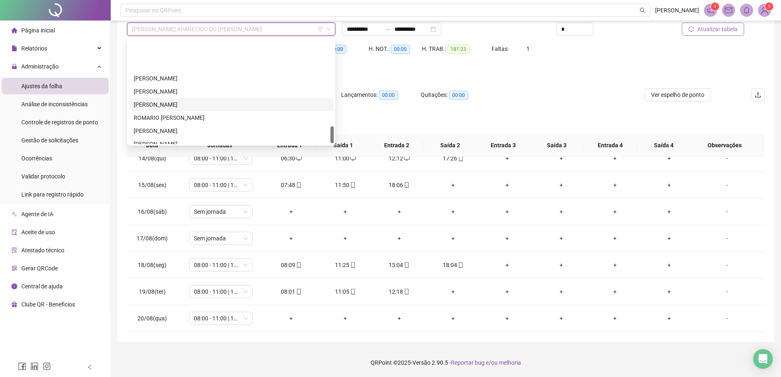
scroll to position [533, 0]
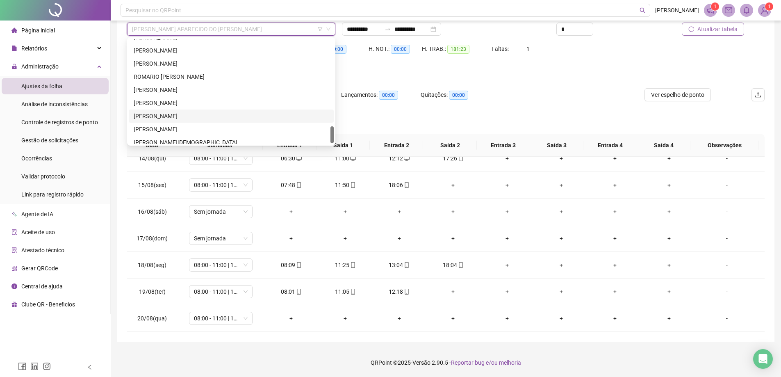
click at [182, 113] on div "[PERSON_NAME]" at bounding box center [231, 115] width 195 height 9
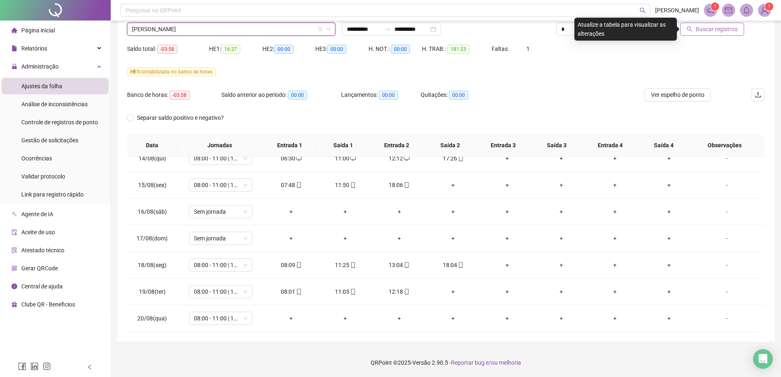
click at [727, 25] on span "Buscar registros" at bounding box center [716, 29] width 42 height 9
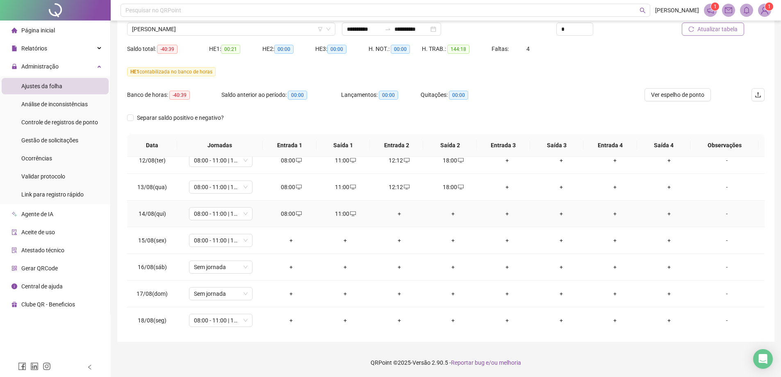
scroll to position [610, 0]
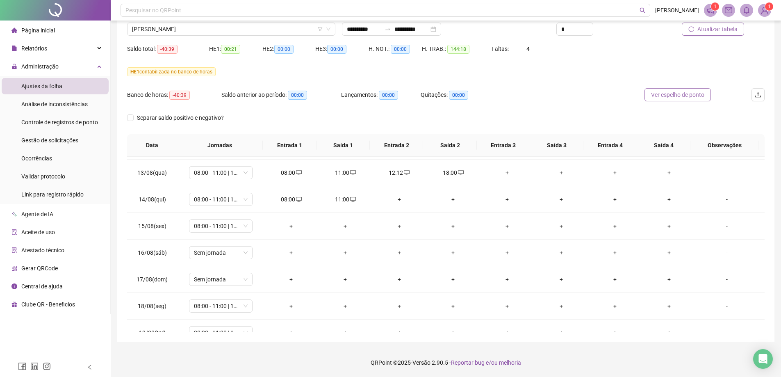
click at [668, 97] on span "Ver espelho de ponto" at bounding box center [677, 94] width 53 height 9
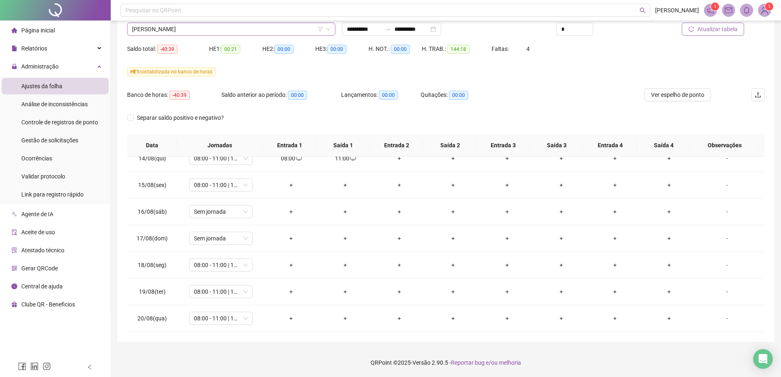
click at [199, 29] on span "[PERSON_NAME]" at bounding box center [231, 29] width 198 height 12
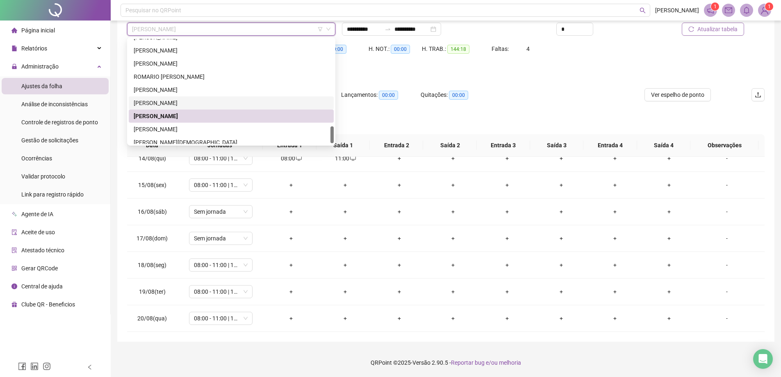
scroll to position [538, 0]
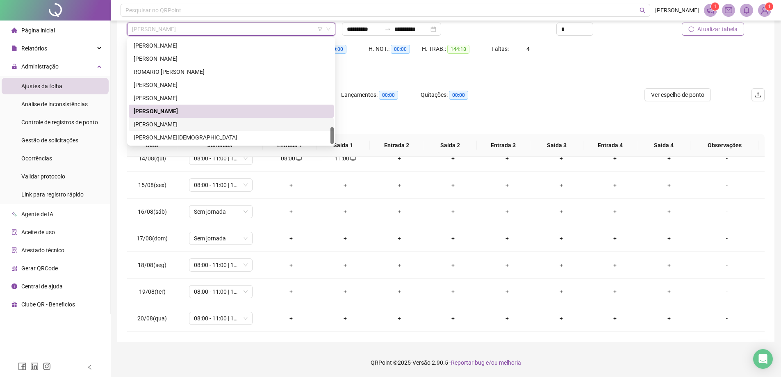
click at [170, 125] on div "[PERSON_NAME]" at bounding box center [231, 124] width 195 height 9
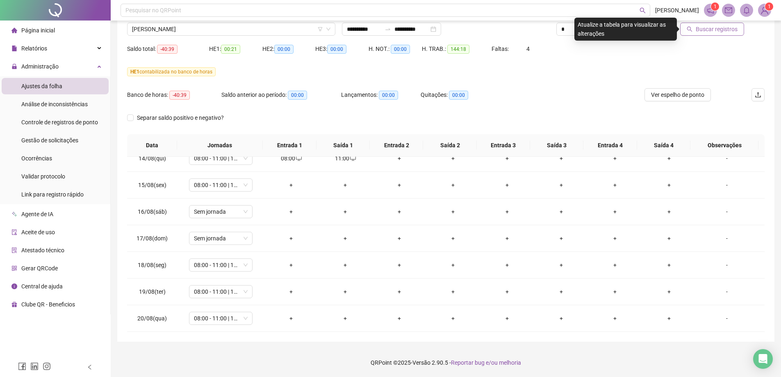
click at [720, 25] on span "Buscar registros" at bounding box center [716, 29] width 42 height 9
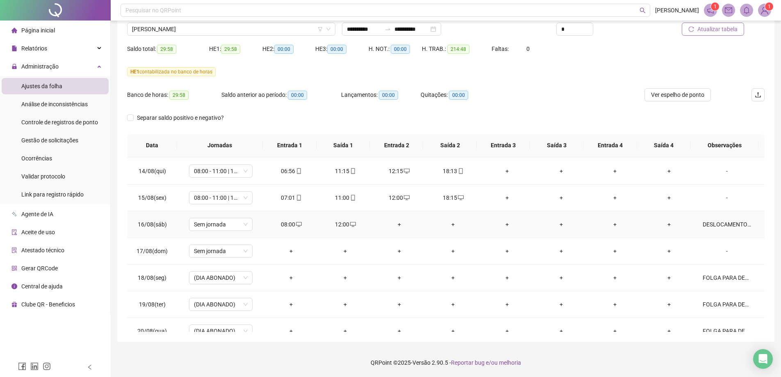
scroll to position [651, 0]
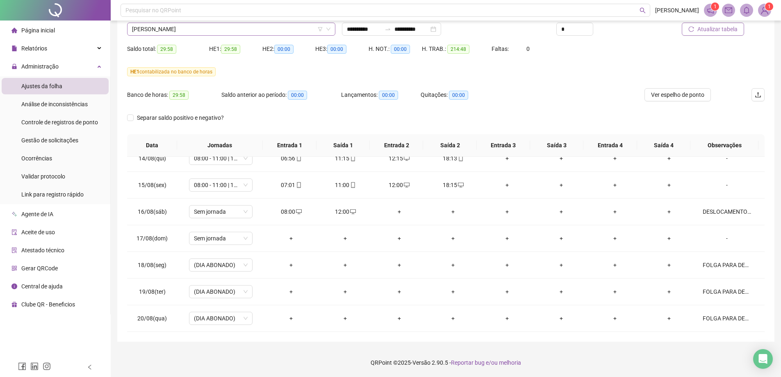
click at [166, 28] on span "[PERSON_NAME]" at bounding box center [231, 29] width 198 height 12
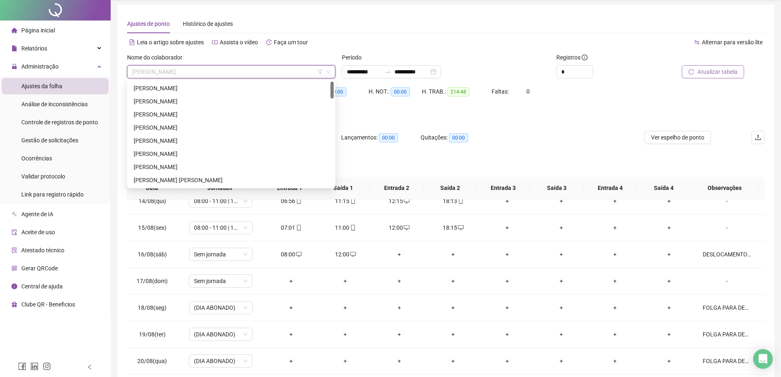
scroll to position [0, 0]
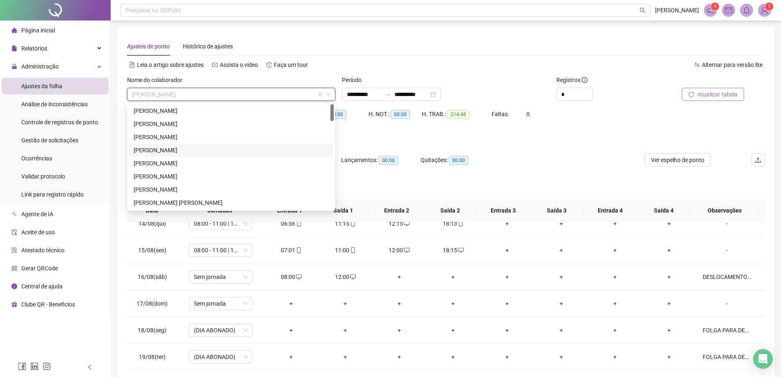
click at [163, 147] on div "[PERSON_NAME]" at bounding box center [231, 149] width 195 height 9
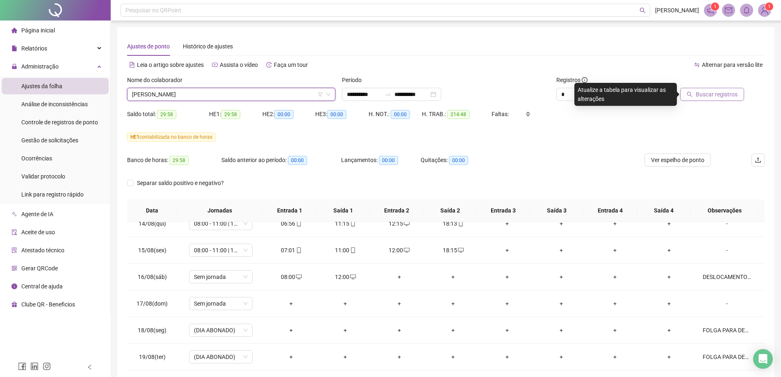
click at [727, 97] on span "Buscar registros" at bounding box center [716, 94] width 42 height 9
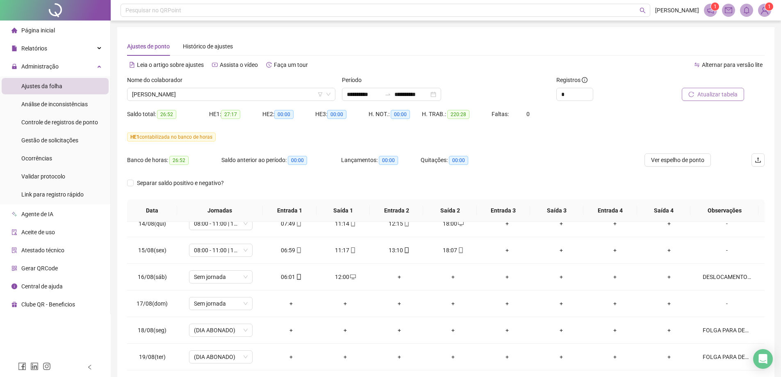
scroll to position [65, 0]
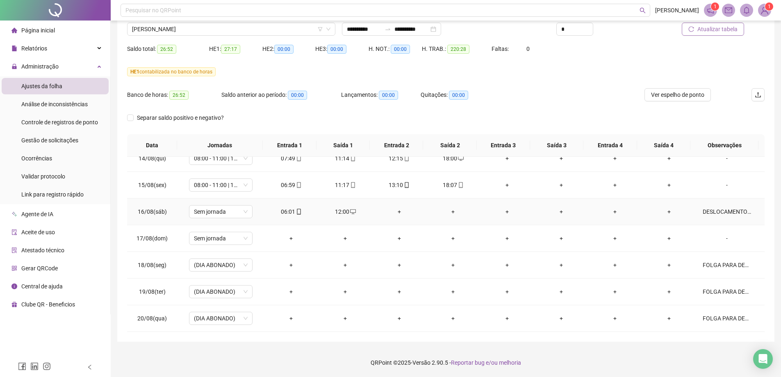
click at [719, 211] on div "DESLOCAMENTO DE PRIMAVERA DO LESTE PARA CAMPO NOVO DO PARECIS - RETORNO DAS ATI…" at bounding box center [726, 211] width 48 height 9
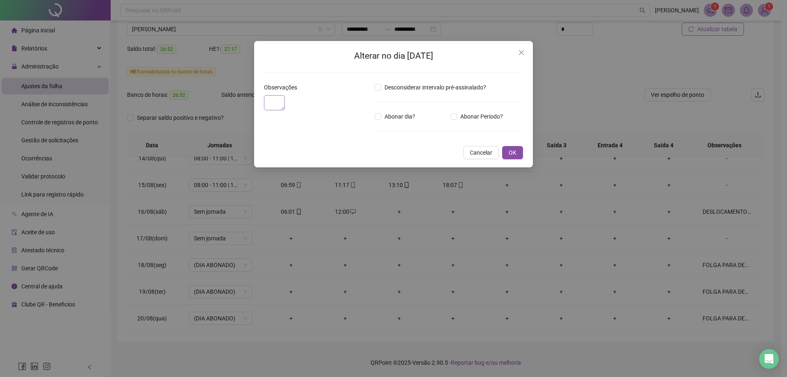
type textarea "**********"
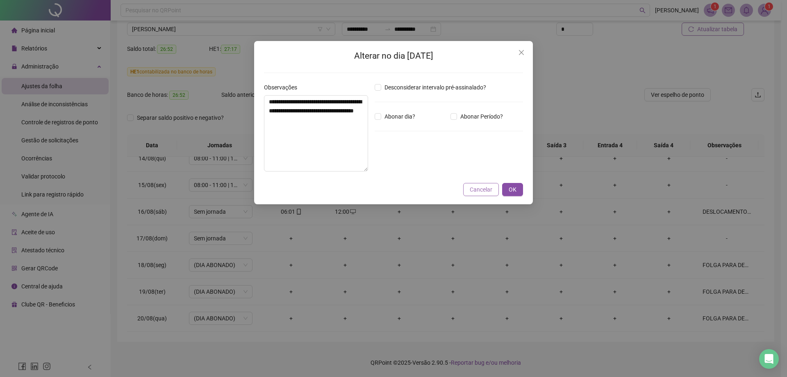
click at [483, 189] on span "Cancelar" at bounding box center [481, 189] width 23 height 9
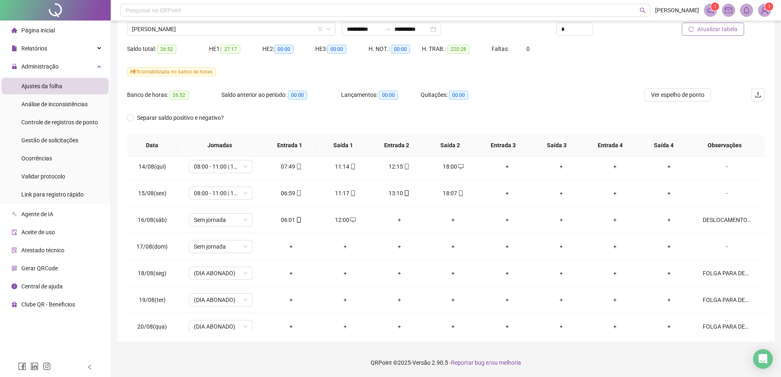
scroll to position [651, 0]
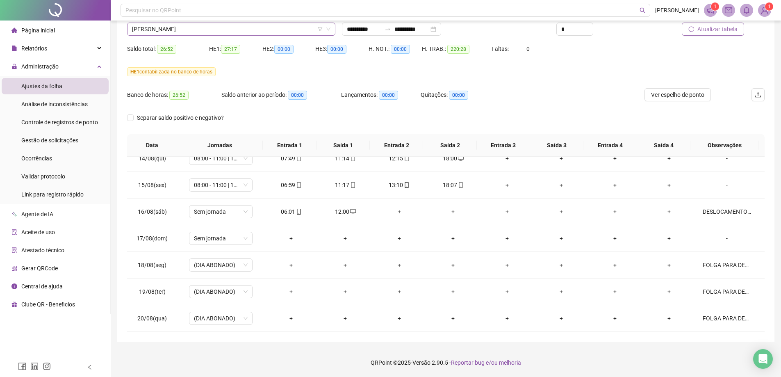
click at [192, 32] on span "[PERSON_NAME]" at bounding box center [231, 29] width 198 height 12
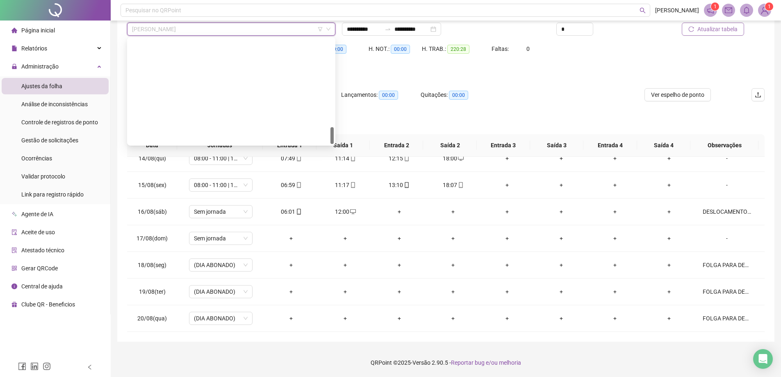
scroll to position [538, 0]
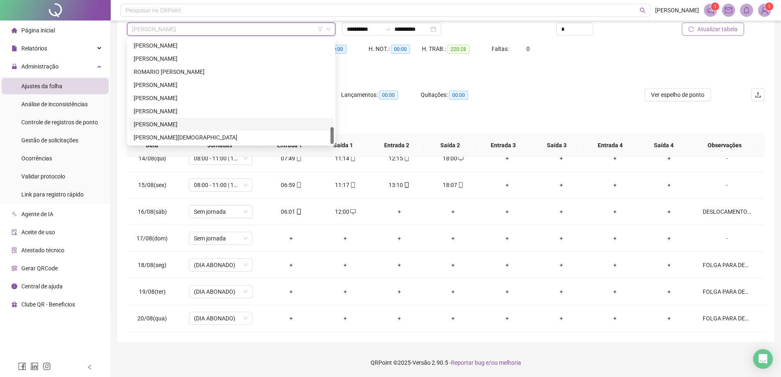
click at [170, 124] on div "[PERSON_NAME]" at bounding box center [231, 124] width 195 height 9
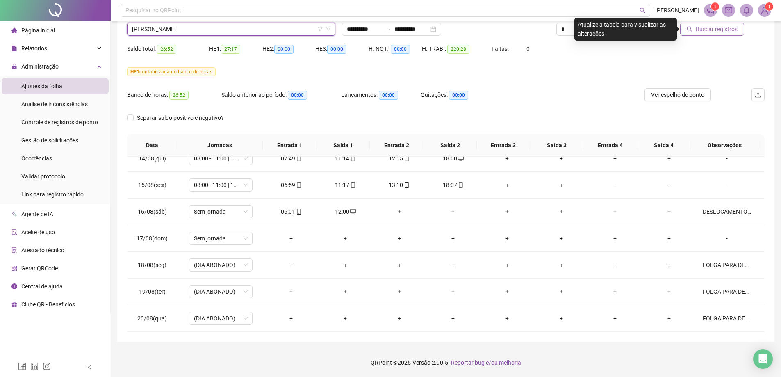
click at [719, 26] on span "Buscar registros" at bounding box center [716, 29] width 42 height 9
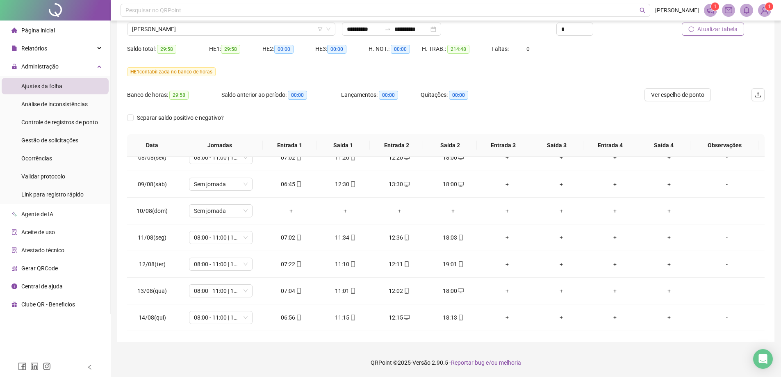
scroll to position [651, 0]
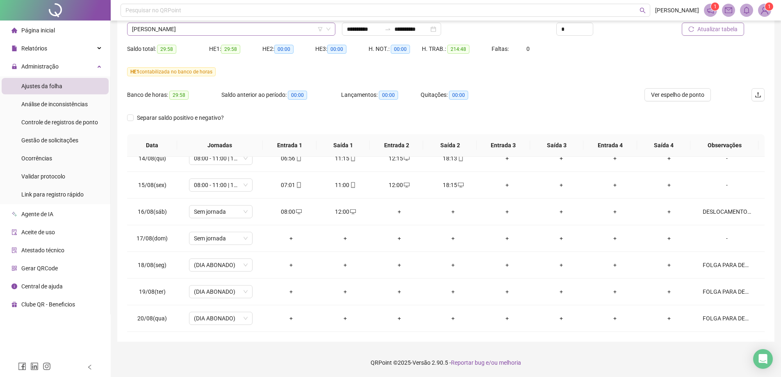
click at [196, 29] on span "[PERSON_NAME]" at bounding box center [231, 29] width 198 height 12
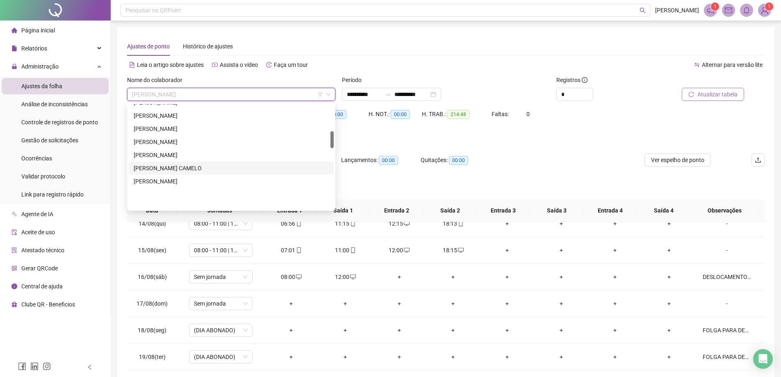
scroll to position [164, 0]
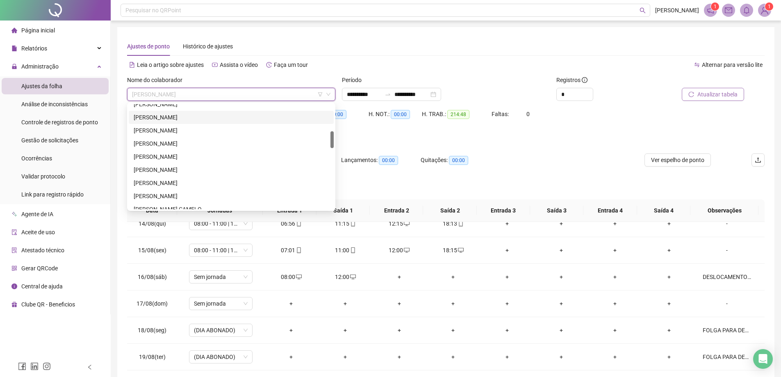
click at [159, 116] on div "[PERSON_NAME]" at bounding box center [231, 117] width 195 height 9
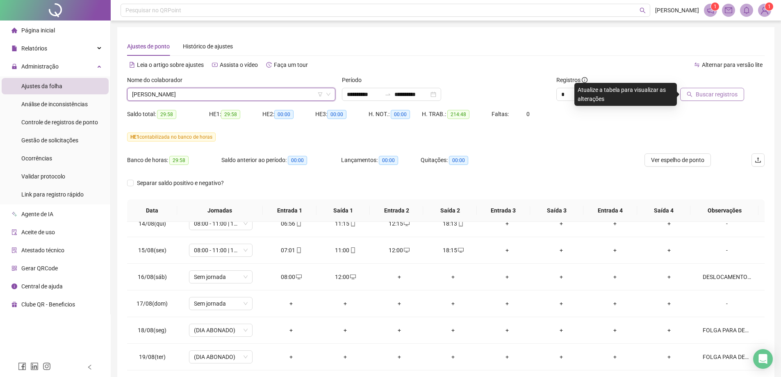
click at [726, 99] on button "Buscar registros" at bounding box center [712, 94] width 64 height 13
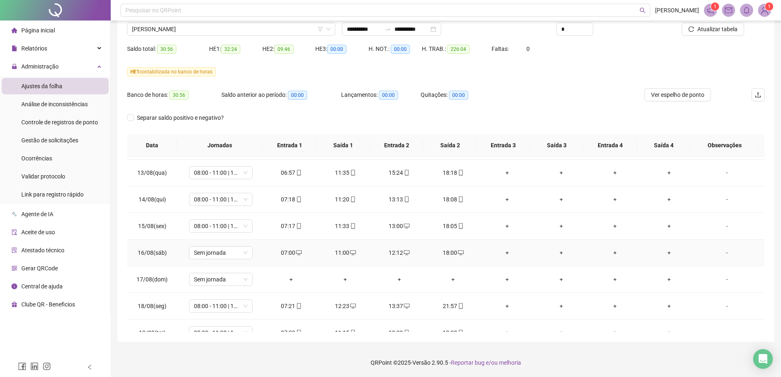
scroll to position [651, 0]
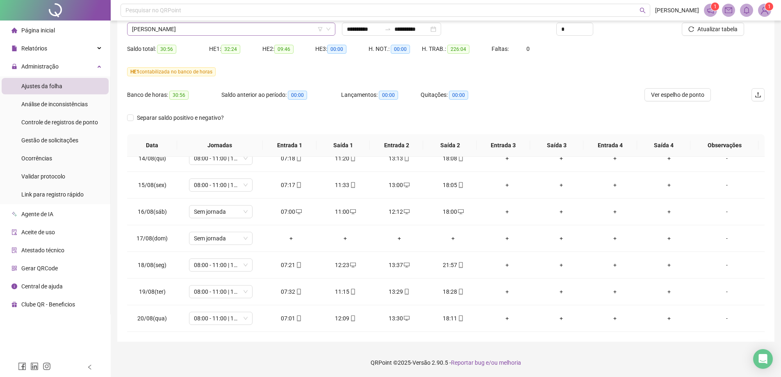
click at [158, 29] on span "[PERSON_NAME]" at bounding box center [231, 29] width 198 height 12
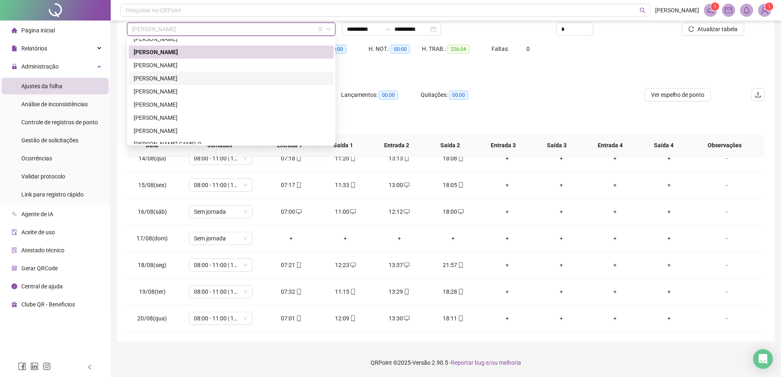
click at [172, 78] on div "[PERSON_NAME]" at bounding box center [231, 78] width 195 height 9
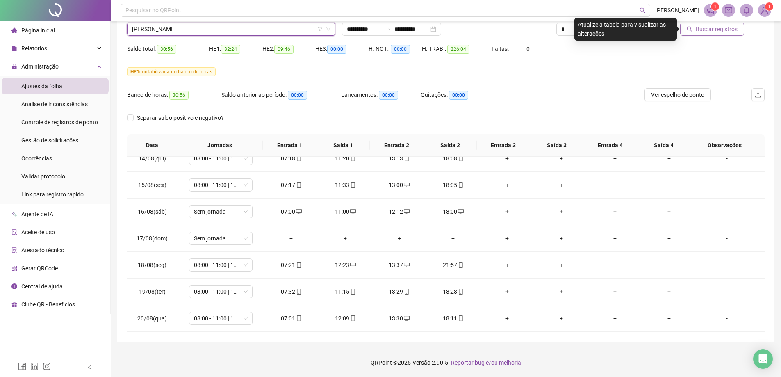
click at [722, 34] on button "Buscar registros" at bounding box center [712, 29] width 64 height 13
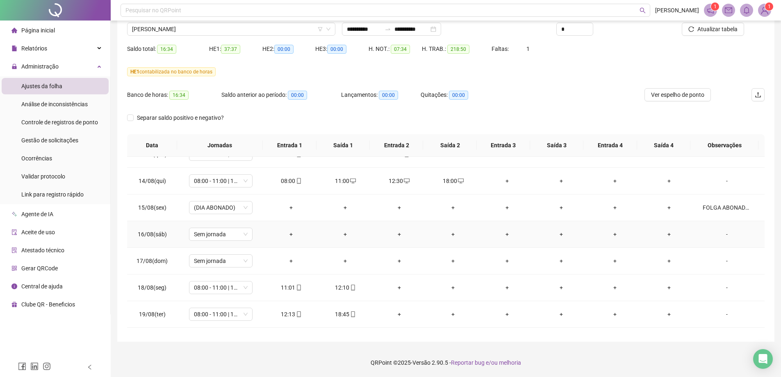
scroll to position [610, 0]
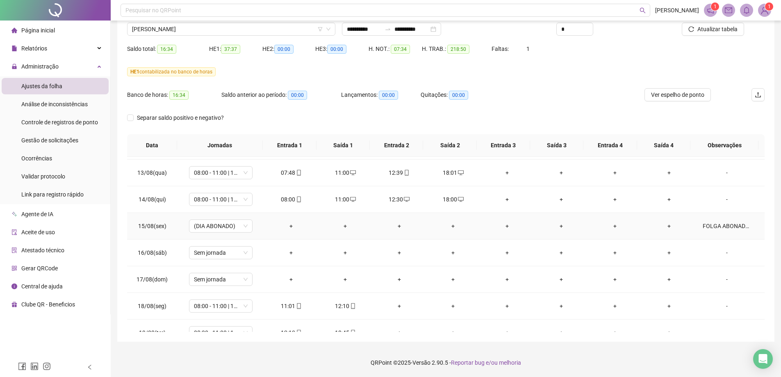
click at [724, 222] on div "FOLGA ABONADA, CONFORME PLANILHA DE ESCALA DE PLANTÃO." at bounding box center [726, 225] width 48 height 9
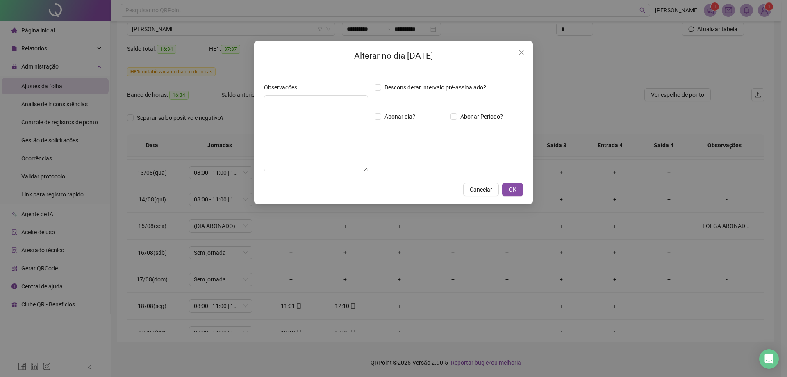
type textarea "**********"
click at [477, 190] on span "Cancelar" at bounding box center [481, 189] width 23 height 9
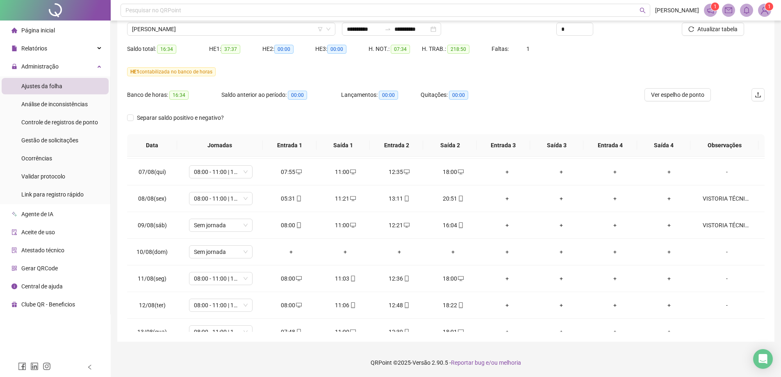
scroll to position [651, 0]
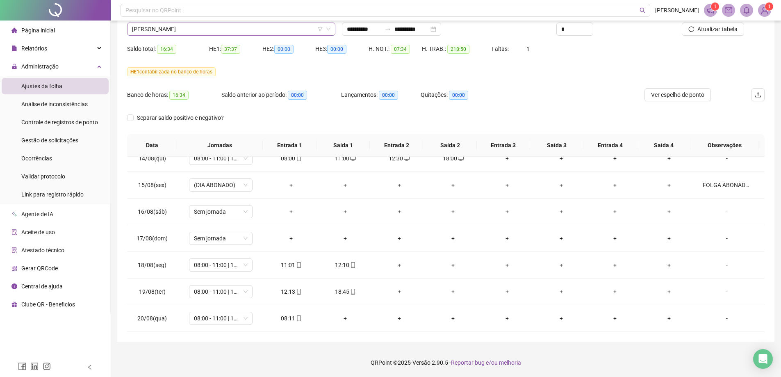
click at [182, 29] on span "[PERSON_NAME]" at bounding box center [231, 29] width 198 height 12
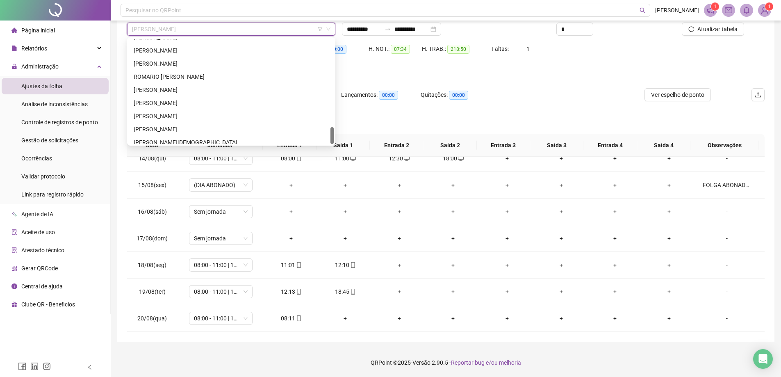
scroll to position [538, 0]
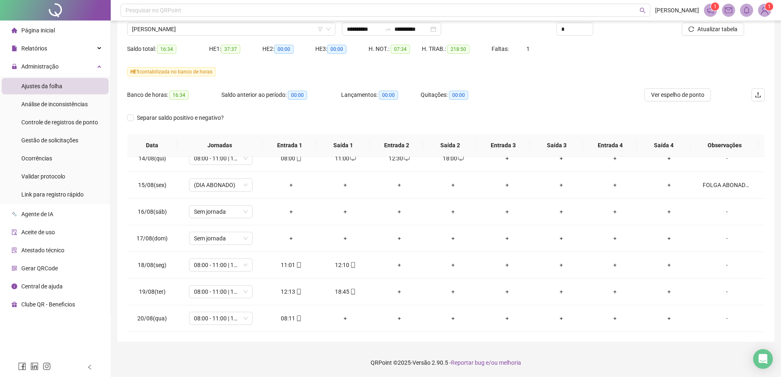
click at [72, 83] on li "Ajustes da folha" at bounding box center [55, 86] width 107 height 16
click at [50, 48] on div "Relatórios" at bounding box center [55, 48] width 107 height 16
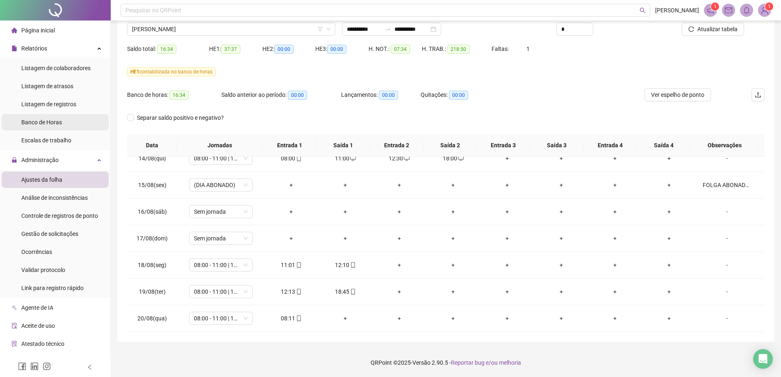
click at [48, 123] on span "Banco de Horas" at bounding box center [41, 122] width 41 height 7
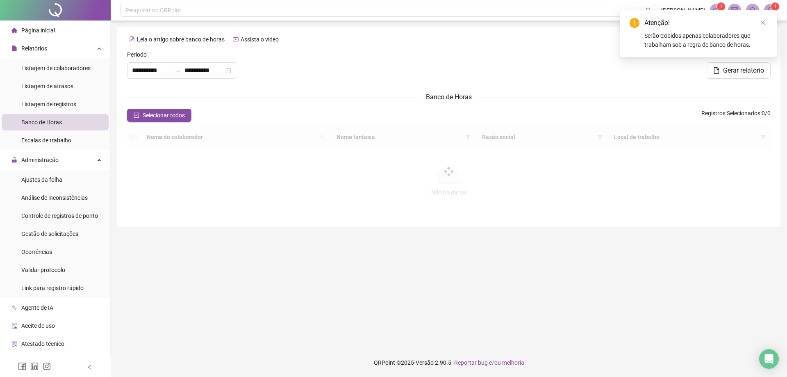
type input "**********"
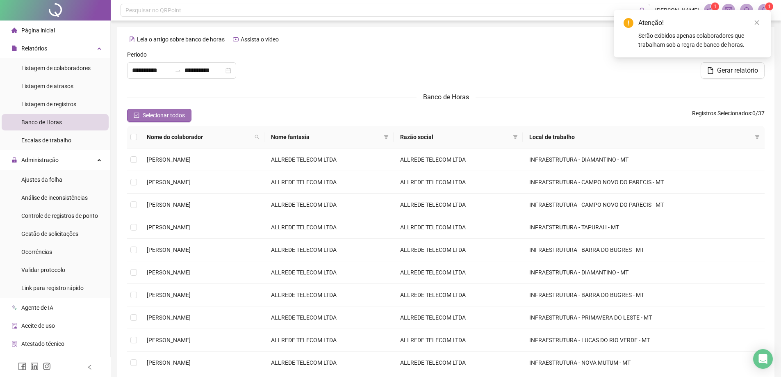
click at [152, 115] on span "Selecionar todos" at bounding box center [164, 115] width 42 height 9
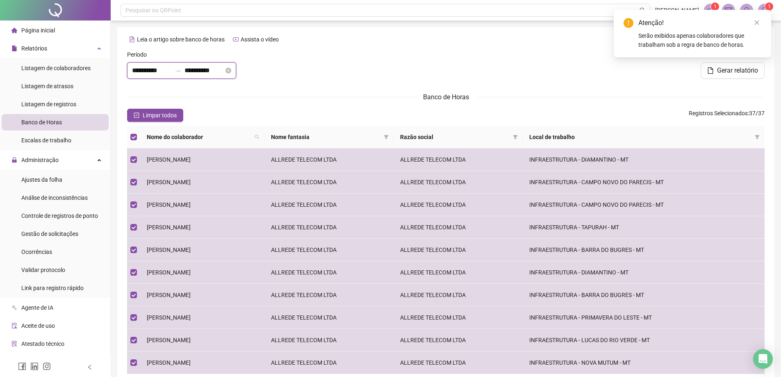
click at [143, 70] on input "**********" at bounding box center [151, 71] width 39 height 10
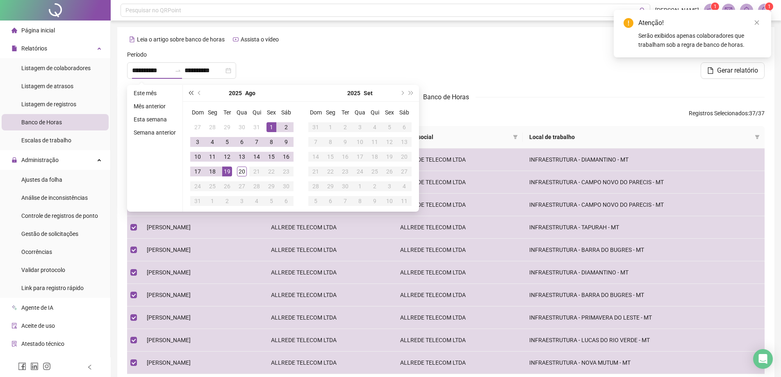
click at [194, 91] on button "super-prev-year" at bounding box center [190, 93] width 9 height 16
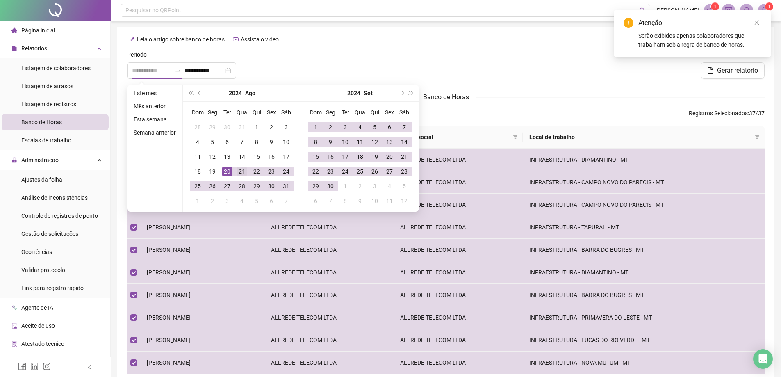
type input "**********"
click at [241, 171] on div "21" at bounding box center [242, 171] width 10 height 10
type input "**********"
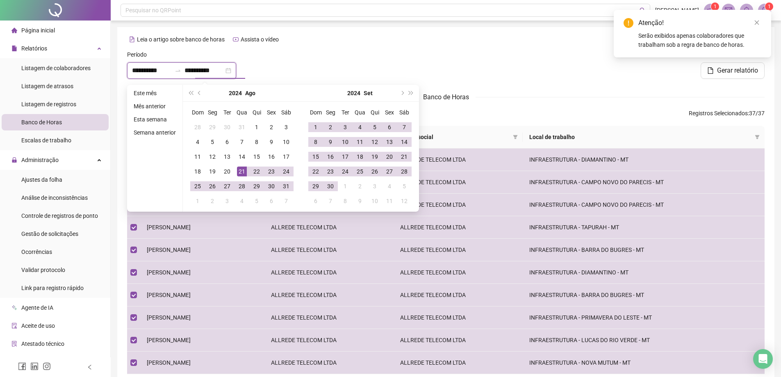
type input "**********"
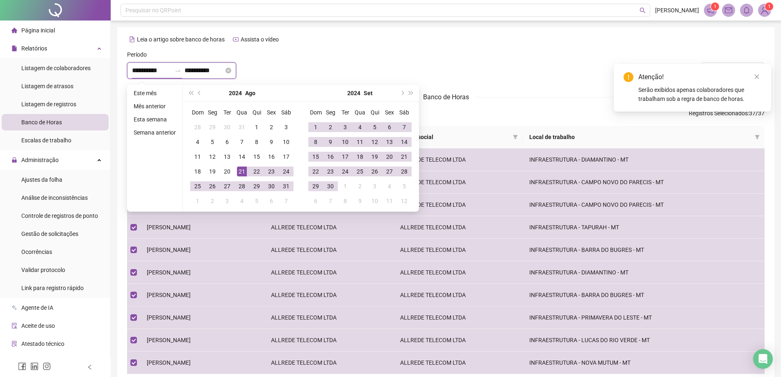
click at [149, 68] on input "**********" at bounding box center [151, 71] width 39 height 10
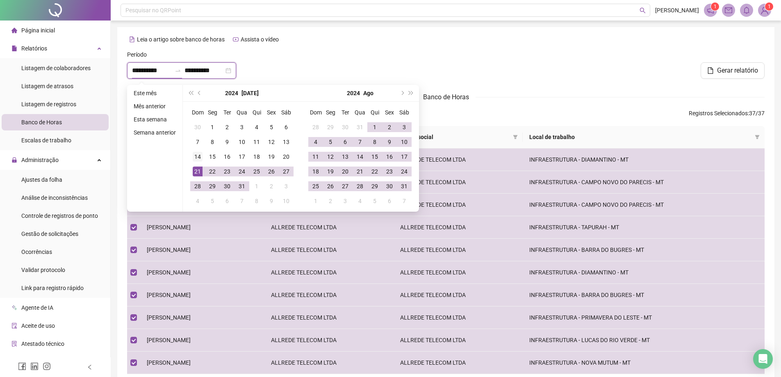
type input "**********"
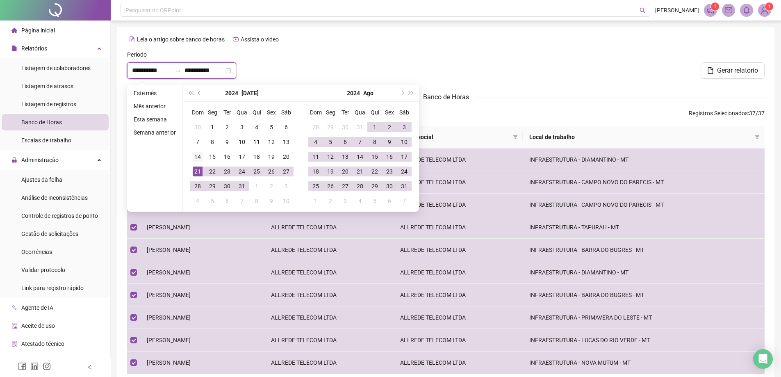
type input "**********"
click at [199, 172] on div "21" at bounding box center [198, 171] width 10 height 10
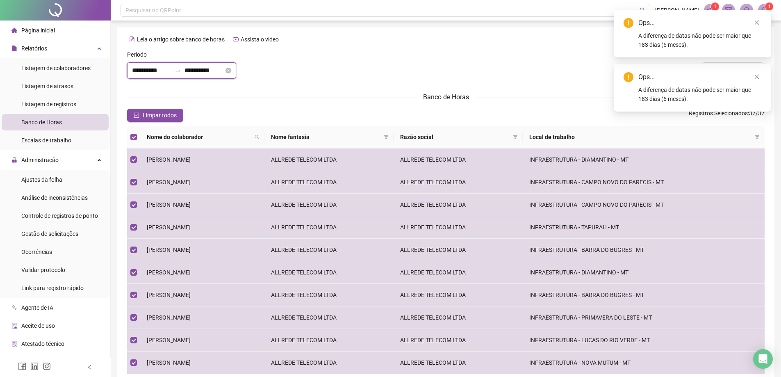
click at [138, 71] on input "**********" at bounding box center [151, 71] width 39 height 10
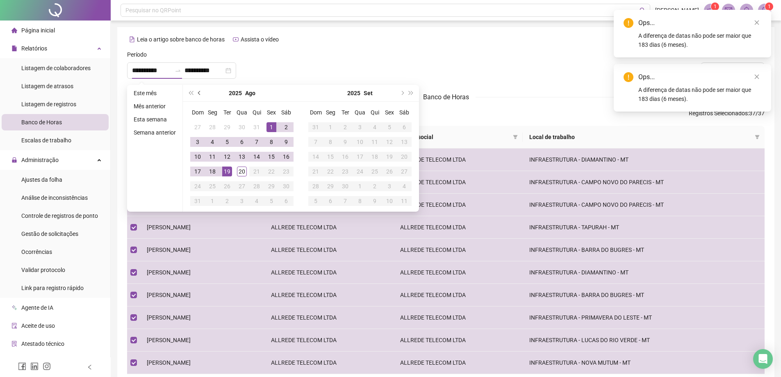
click at [197, 93] on button "prev-year" at bounding box center [199, 93] width 9 height 16
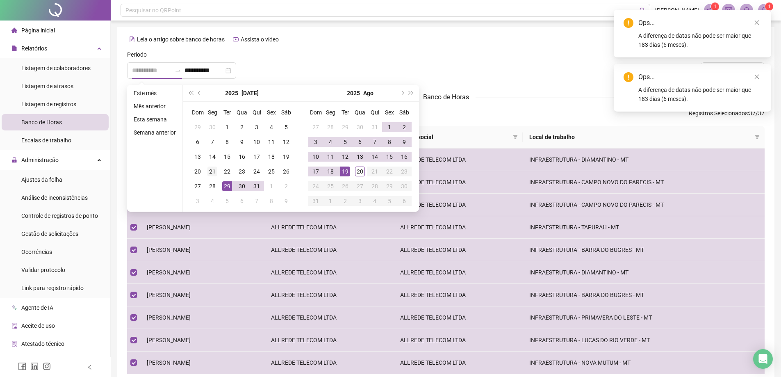
type input "**********"
click at [209, 171] on div "21" at bounding box center [212, 171] width 10 height 10
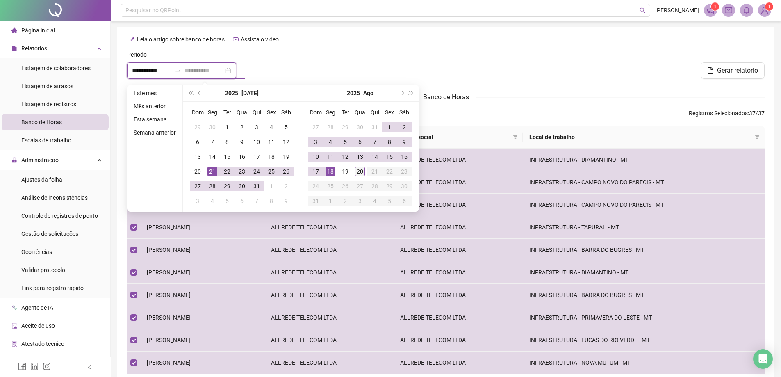
type input "**********"
click at [361, 170] on div "20" at bounding box center [360, 171] width 10 height 10
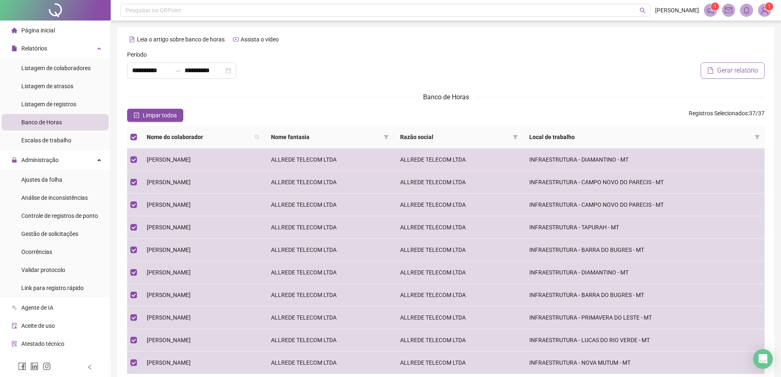
click at [736, 68] on span "Gerar relatório" at bounding box center [737, 71] width 41 height 10
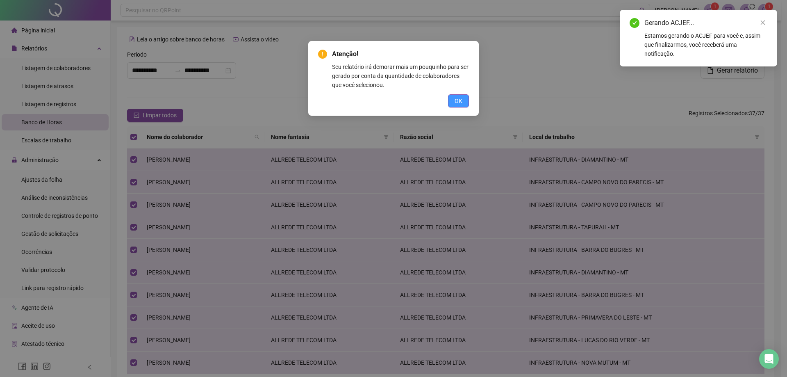
click at [453, 99] on button "OK" at bounding box center [458, 100] width 21 height 13
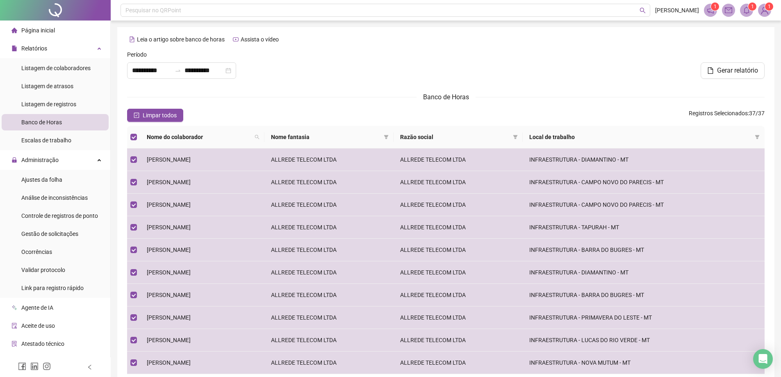
click at [749, 10] on icon "bell" at bounding box center [745, 10] width 7 height 7
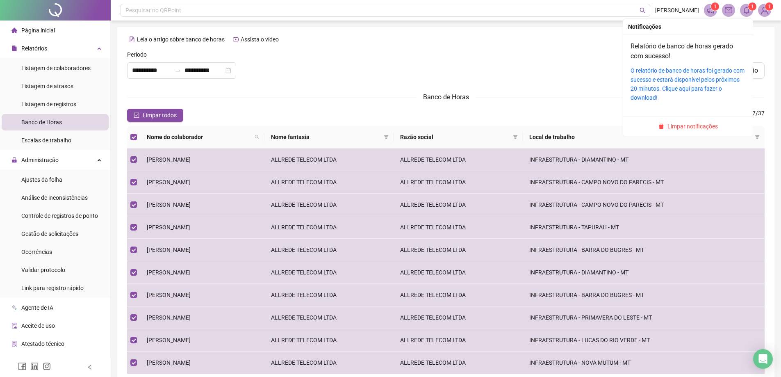
click at [663, 83] on div "O relatório de banco de horas foi gerado com sucesso e estará disponível pelos …" at bounding box center [687, 84] width 115 height 36
click at [713, 87] on link "O relatório de banco de horas foi gerado com sucesso e estará disponível pelos …" at bounding box center [687, 84] width 114 height 34
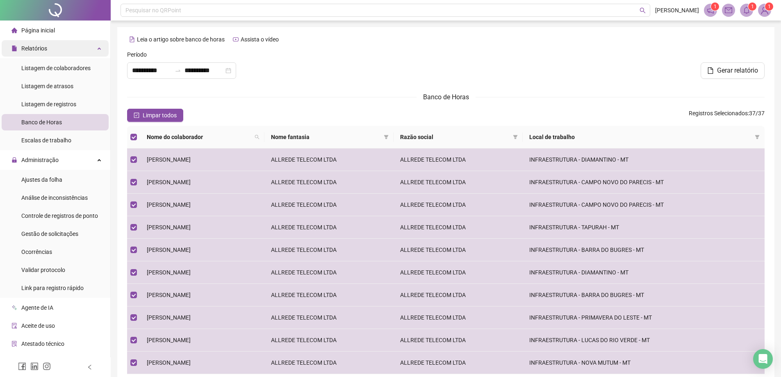
click at [32, 50] on span "Relatórios" at bounding box center [34, 48] width 26 height 7
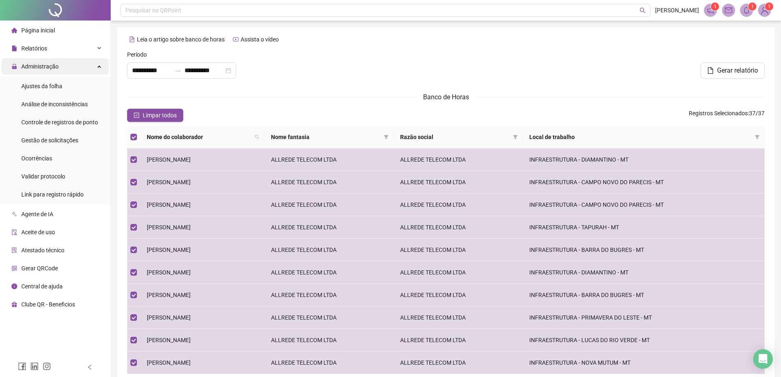
click at [59, 68] on div "Administração" at bounding box center [55, 66] width 107 height 16
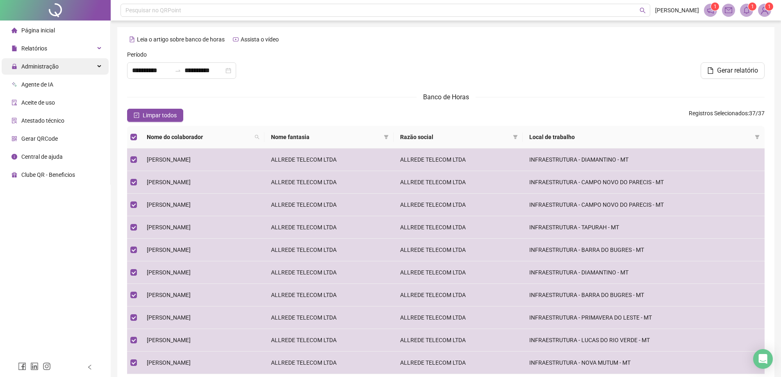
click at [59, 69] on div "Administração" at bounding box center [55, 66] width 107 height 16
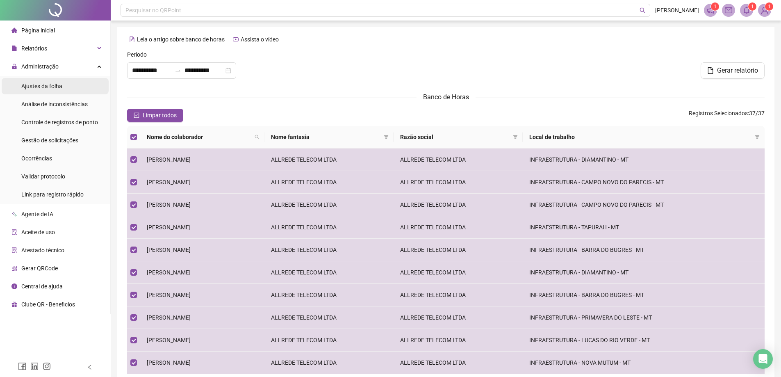
click at [49, 91] on div "Ajustes da folha" at bounding box center [41, 86] width 41 height 16
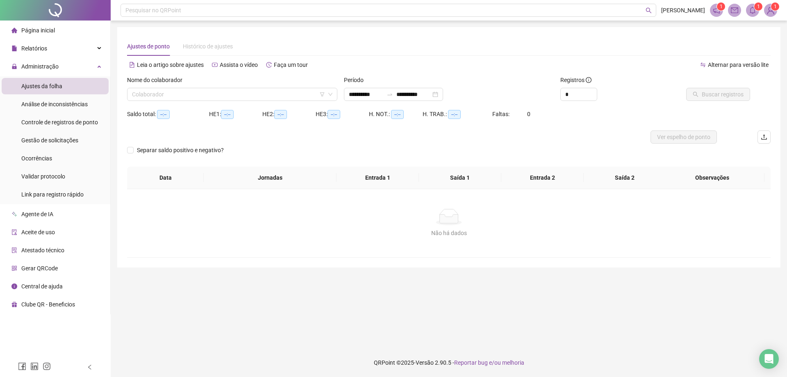
type input "**********"
click at [172, 96] on input "search" at bounding box center [228, 94] width 193 height 12
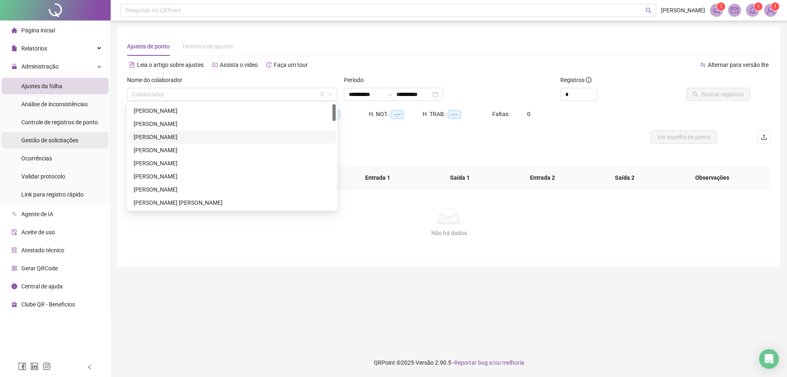
click at [46, 145] on div "Gestão de solicitações" at bounding box center [49, 140] width 57 height 16
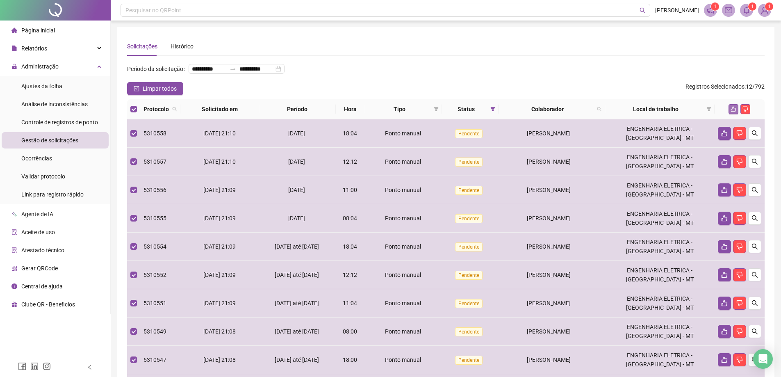
click at [731, 114] on button "button" at bounding box center [733, 109] width 10 height 10
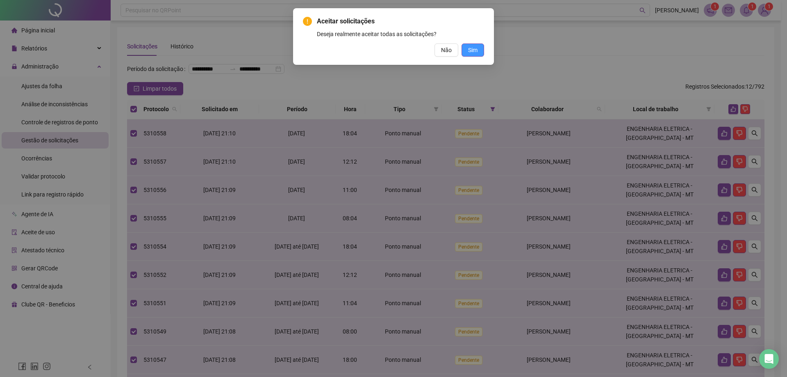
click at [474, 49] on span "Sim" at bounding box center [472, 49] width 9 height 9
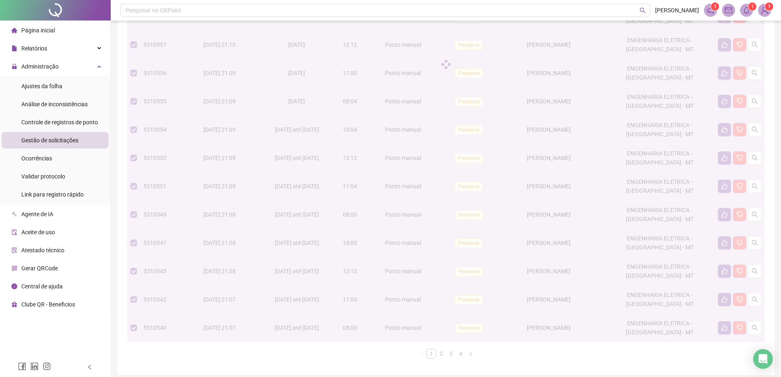
scroll to position [40, 0]
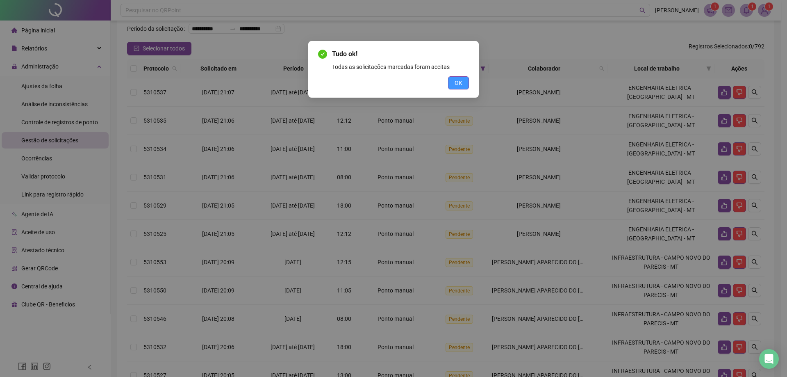
click at [458, 81] on span "OK" at bounding box center [458, 82] width 8 height 9
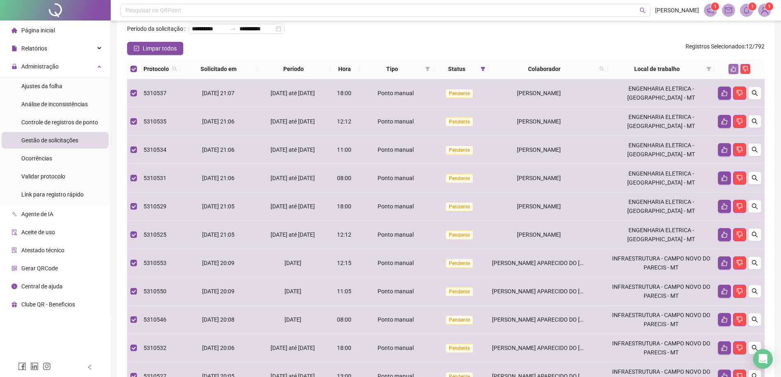
click at [737, 74] on button "button" at bounding box center [733, 69] width 10 height 10
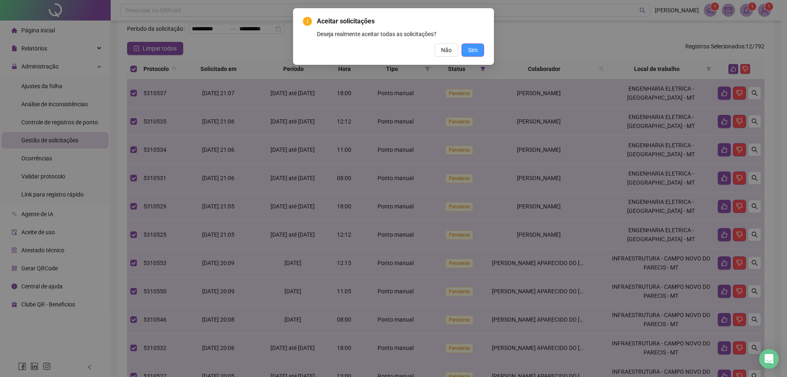
click at [481, 51] on button "Sim" at bounding box center [472, 49] width 23 height 13
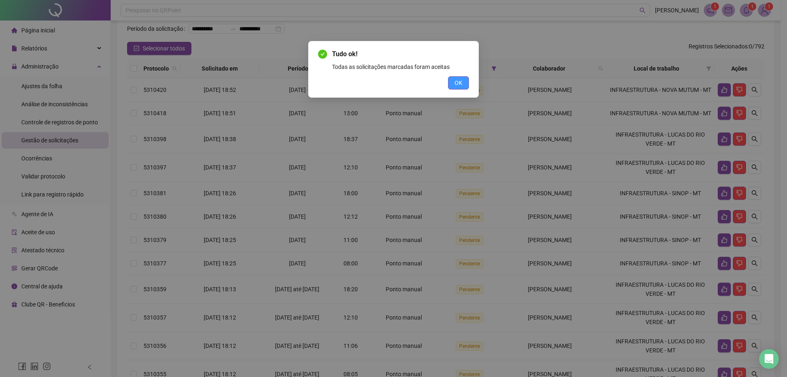
click at [465, 79] on button "OK" at bounding box center [458, 82] width 21 height 13
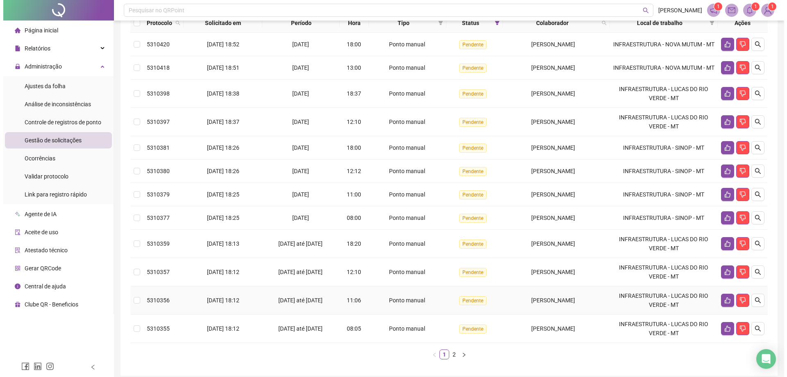
scroll to position [0, 0]
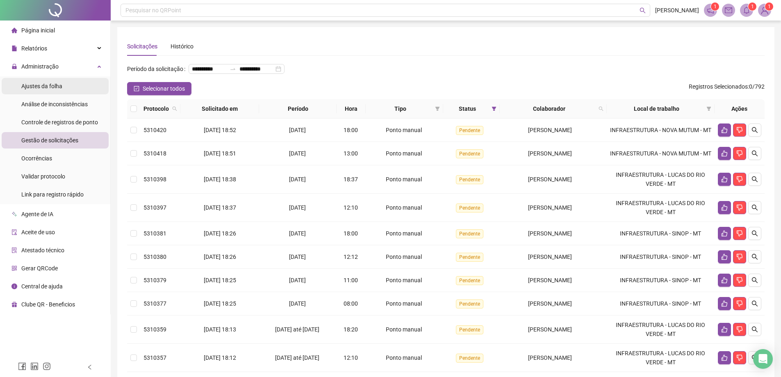
click at [52, 81] on div "Ajustes da folha" at bounding box center [41, 86] width 41 height 16
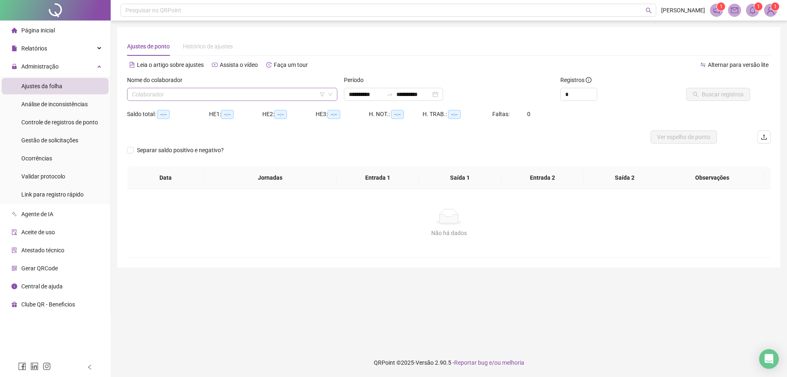
type input "**********"
click at [152, 96] on input "search" at bounding box center [228, 94] width 193 height 12
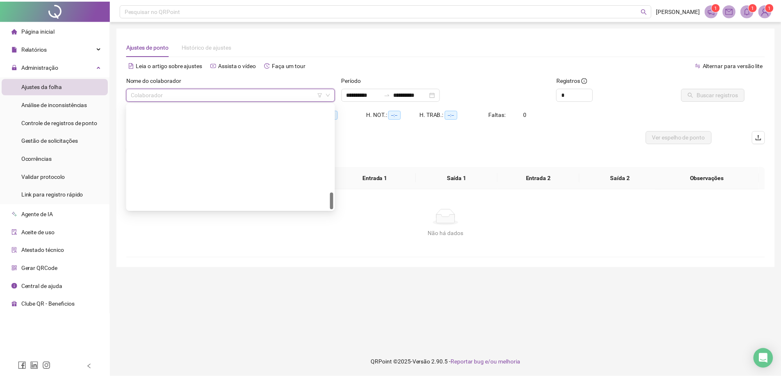
scroll to position [538, 0]
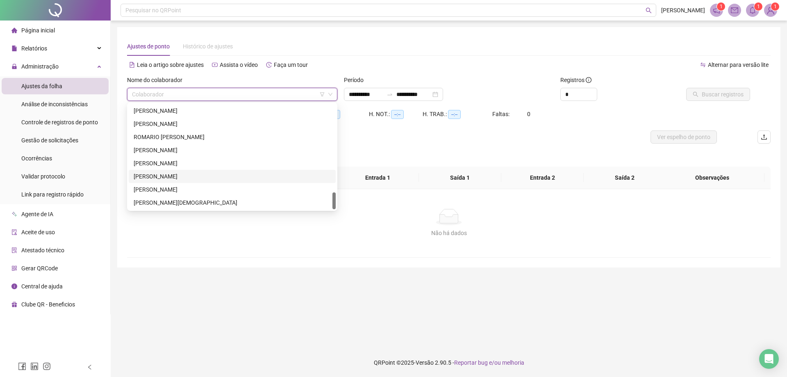
click at [159, 177] on div "[PERSON_NAME]" at bounding box center [232, 176] width 197 height 9
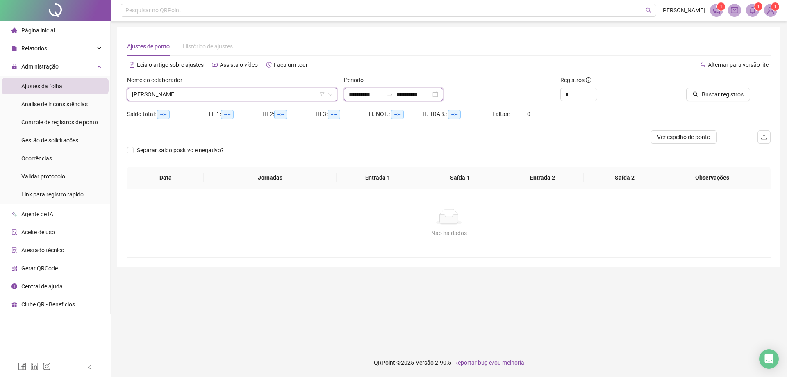
click at [354, 91] on input "**********" at bounding box center [366, 94] width 34 height 9
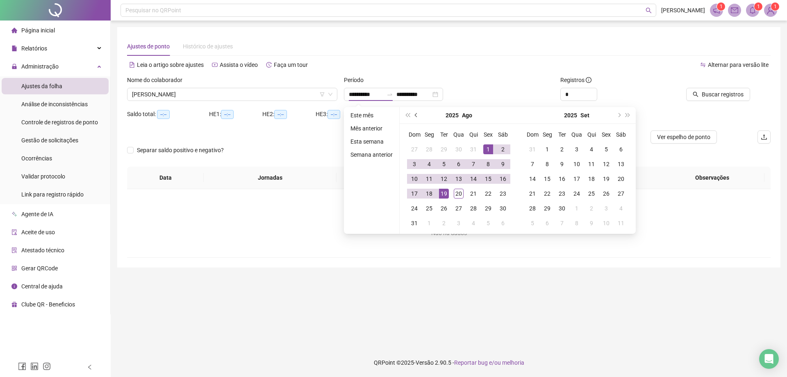
click at [413, 113] on button "prev-year" at bounding box center [416, 115] width 9 height 16
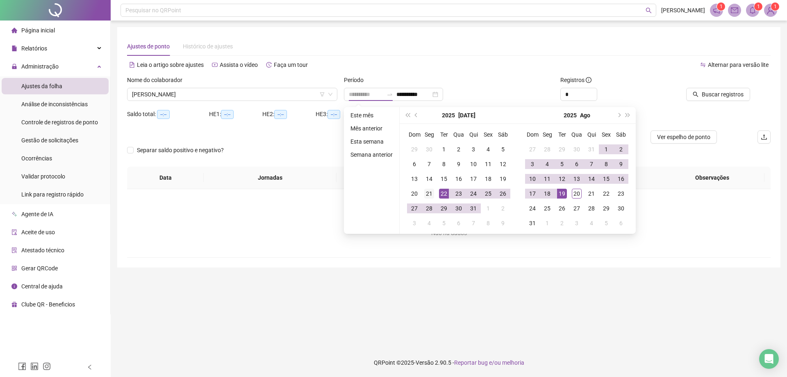
type input "**********"
click at [430, 196] on div "21" at bounding box center [429, 193] width 10 height 10
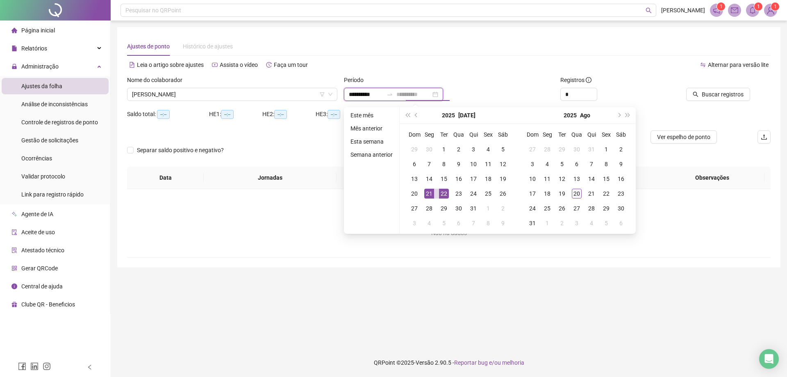
type input "**********"
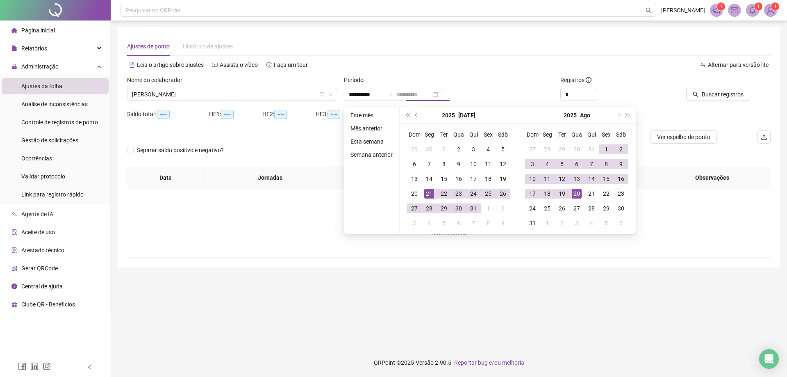
click at [572, 199] on td "20" at bounding box center [576, 193] width 15 height 15
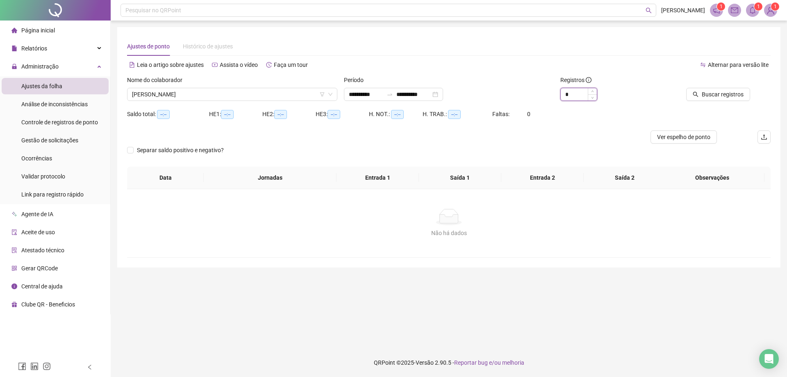
click at [571, 93] on input "*" at bounding box center [579, 94] width 36 height 12
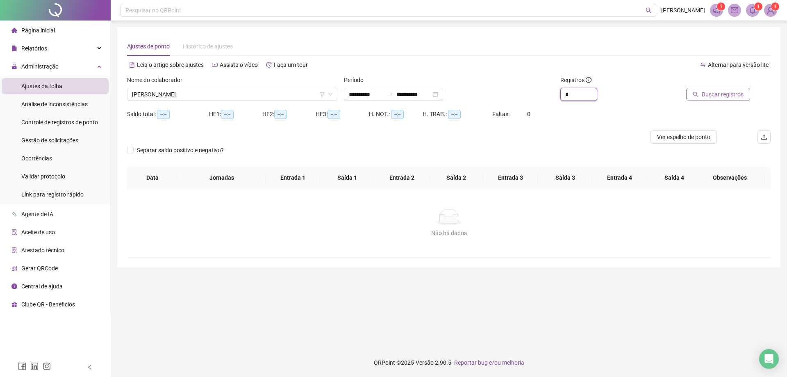
type input "*"
click at [741, 95] on span "Buscar registros" at bounding box center [722, 94] width 42 height 9
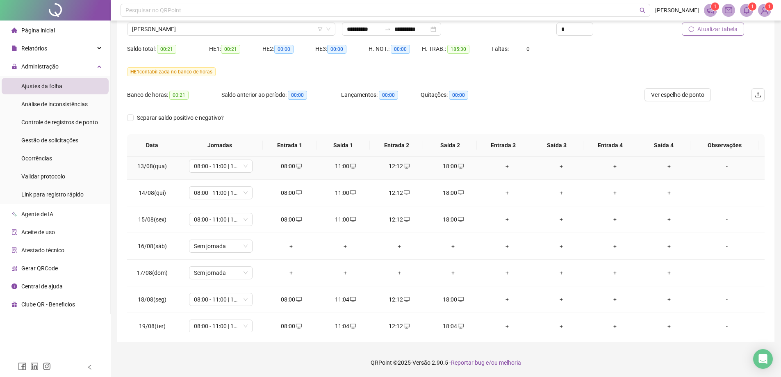
scroll to position [651, 0]
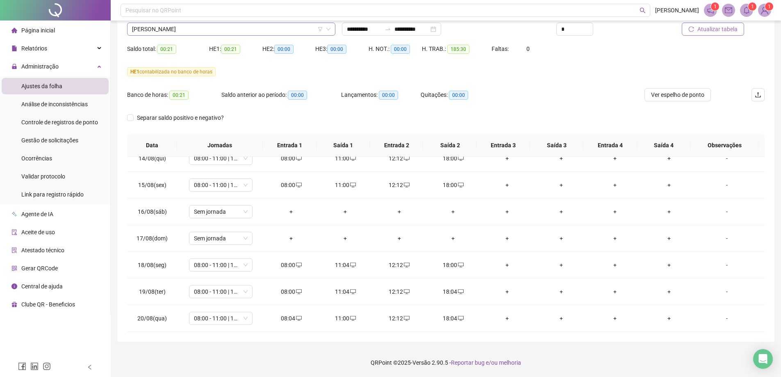
click at [172, 35] on div "[PERSON_NAME]" at bounding box center [231, 29] width 208 height 13
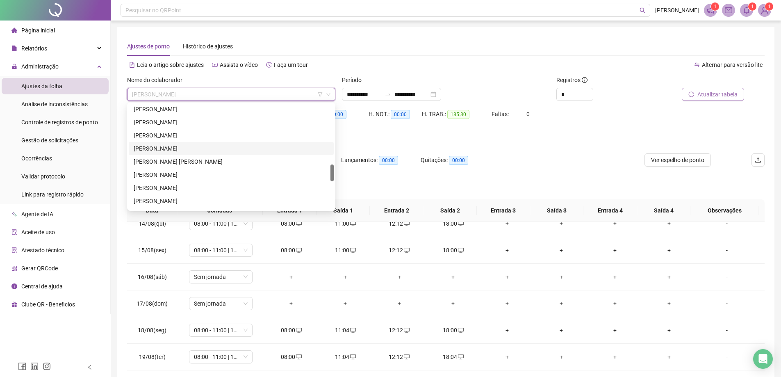
scroll to position [410, 0]
click at [168, 185] on div "[PERSON_NAME] APARECIDO DO [PERSON_NAME]" at bounding box center [231, 186] width 195 height 9
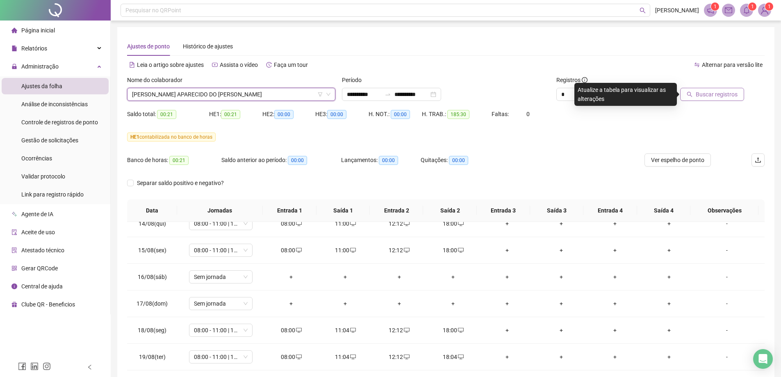
click at [710, 97] on span "Buscar registros" at bounding box center [716, 94] width 42 height 9
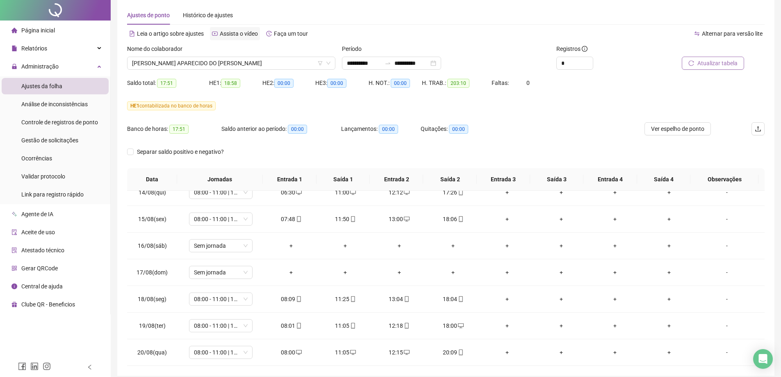
scroll to position [0, 0]
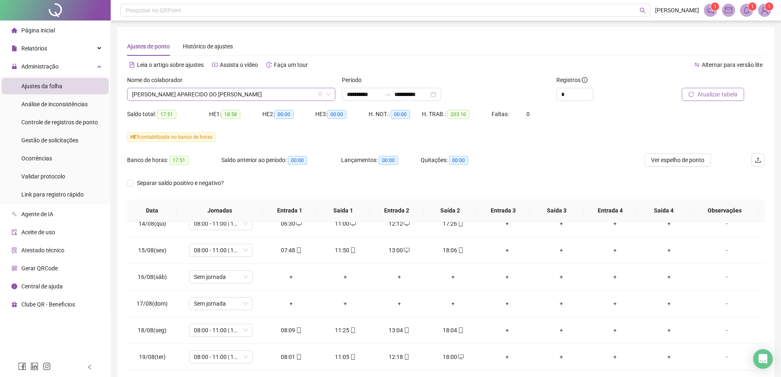
click at [211, 95] on span "[PERSON_NAME] APARECIDO DO [PERSON_NAME]" at bounding box center [231, 94] width 198 height 12
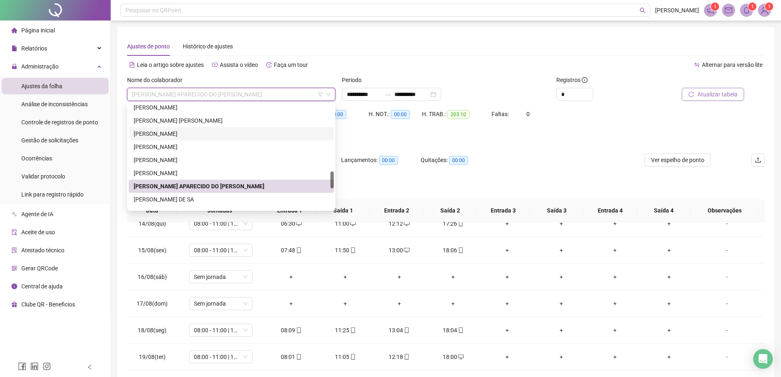
scroll to position [451, 0]
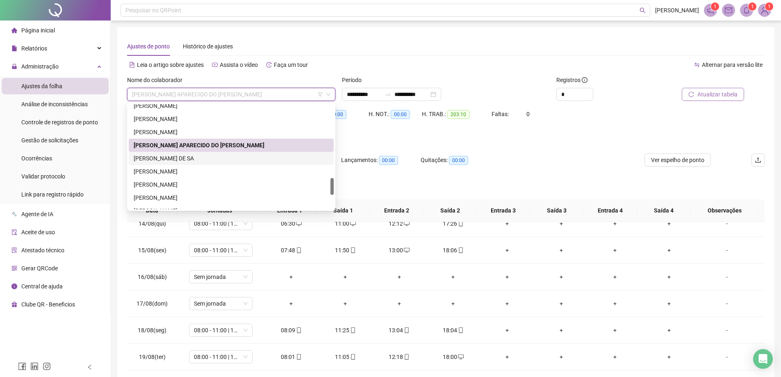
click at [171, 154] on div "[PERSON_NAME] DE SA" at bounding box center [231, 158] width 195 height 9
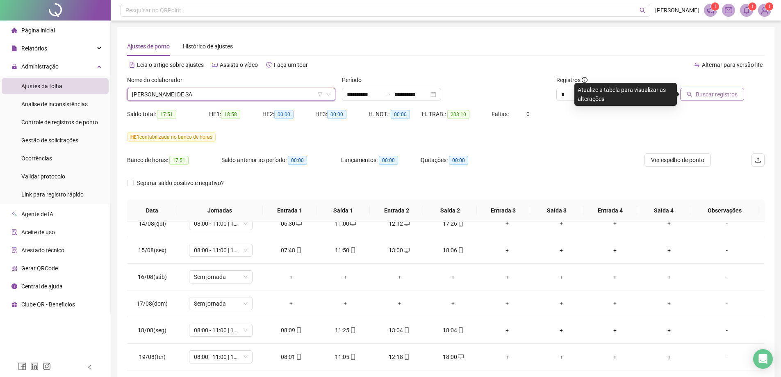
click at [729, 99] on button "Buscar registros" at bounding box center [712, 94] width 64 height 13
click at [729, 96] on body "**********" at bounding box center [390, 188] width 781 height 377
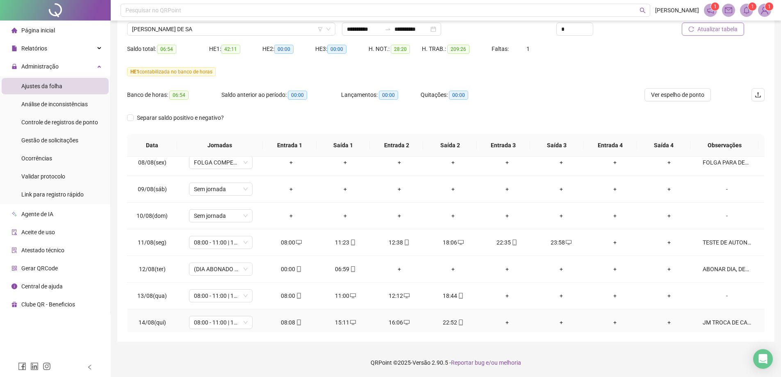
scroll to position [405, 0]
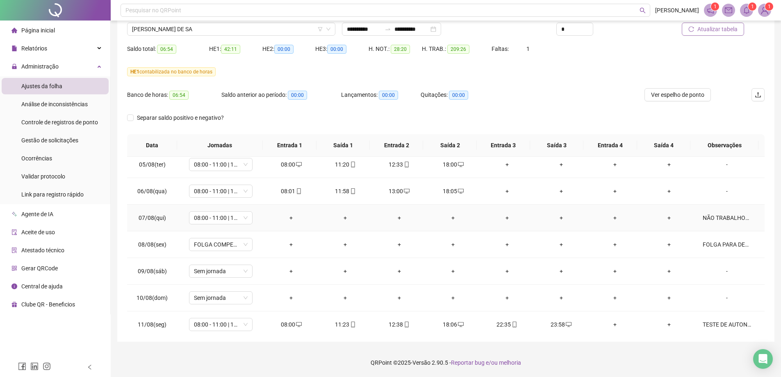
click at [720, 218] on div "NÃO TRABALHOU NA DATA" at bounding box center [726, 217] width 48 height 9
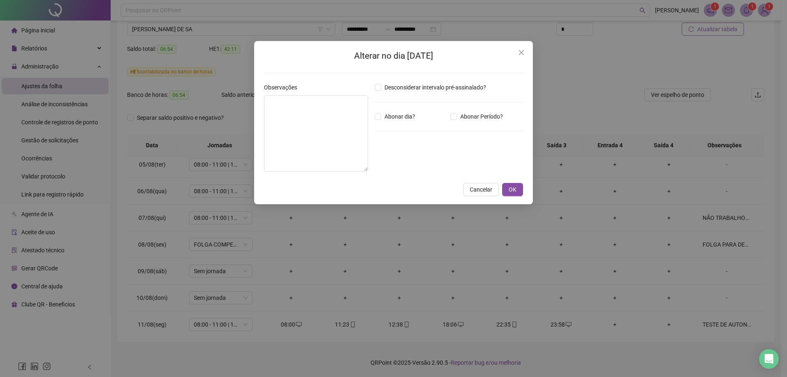
type textarea "**********"
click at [480, 191] on span "Cancelar" at bounding box center [481, 189] width 23 height 9
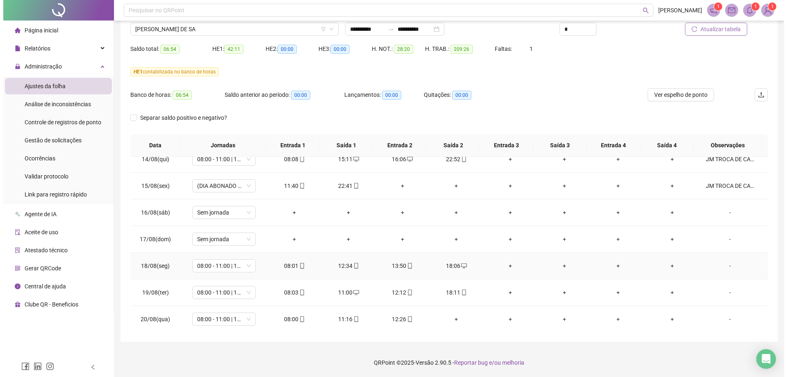
scroll to position [651, 0]
click at [723, 266] on div "-" at bounding box center [726, 264] width 48 height 9
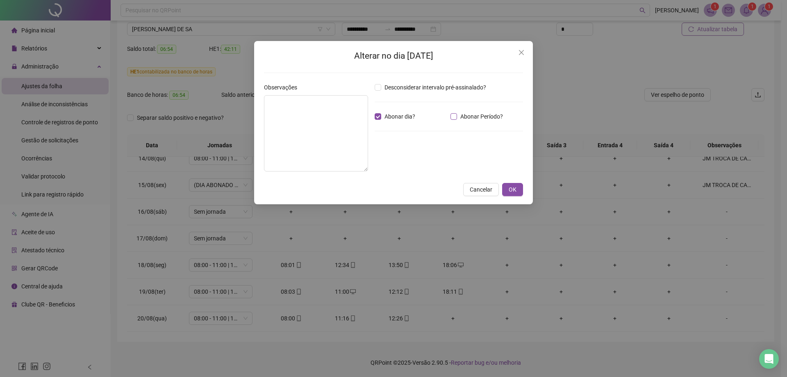
click at [457, 116] on span "Abonar Período?" at bounding box center [481, 116] width 49 height 9
click at [327, 113] on textarea at bounding box center [316, 133] width 104 height 76
click at [303, 102] on textarea "**********" at bounding box center [316, 133] width 104 height 76
click at [0, 0] on lt-span "*** * ***" at bounding box center [0, 0] width 0 height 0
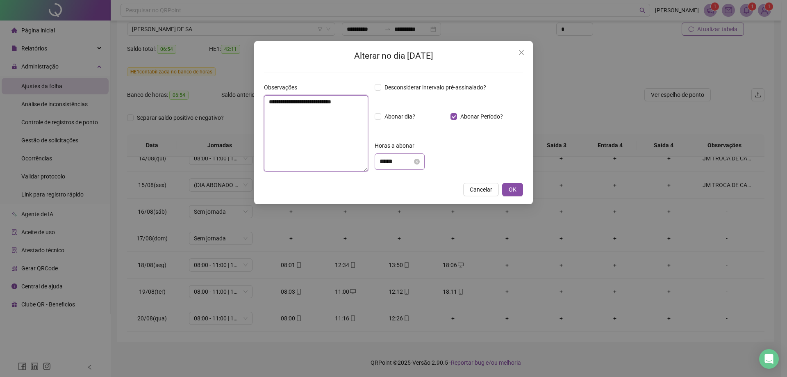
type textarea "**********"
click at [381, 158] on input "*****" at bounding box center [395, 162] width 33 height 10
click at [384, 164] on input "*****" at bounding box center [395, 162] width 33 height 10
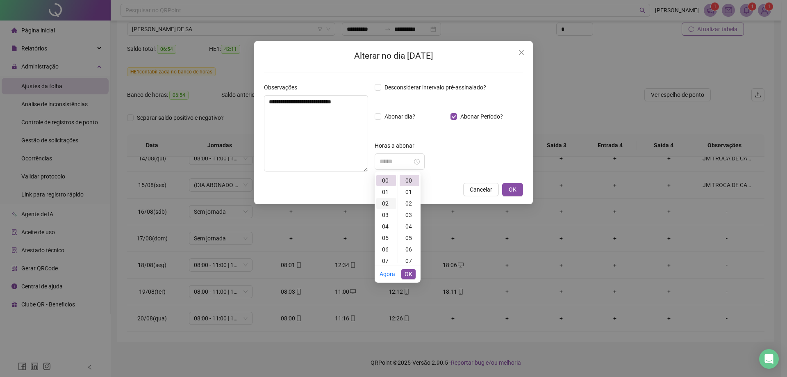
click at [386, 203] on div "02" at bounding box center [386, 202] width 20 height 11
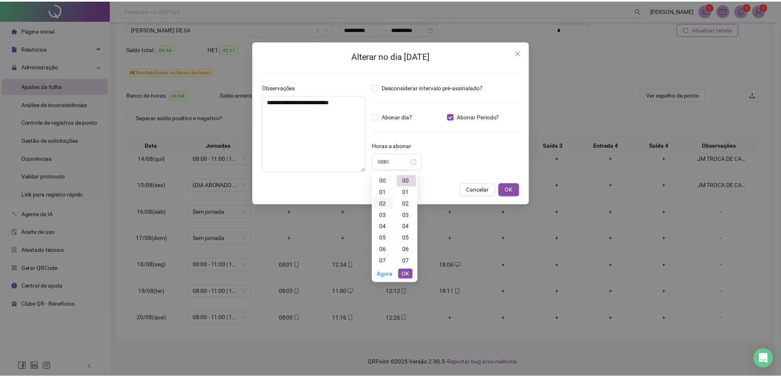
scroll to position [23, 0]
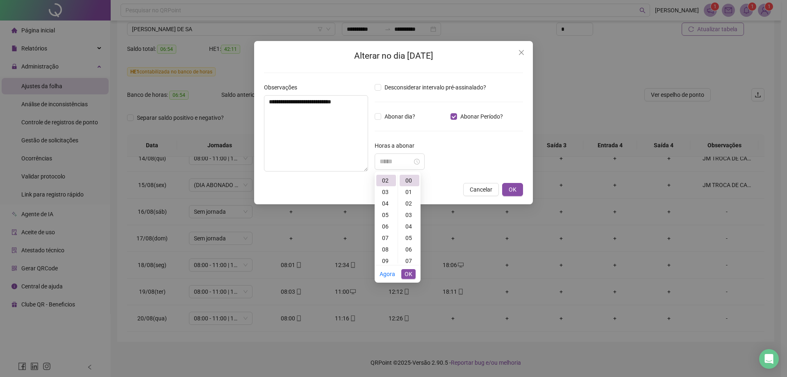
type input "*****"
click at [412, 274] on button "OK" at bounding box center [408, 274] width 14 height 10
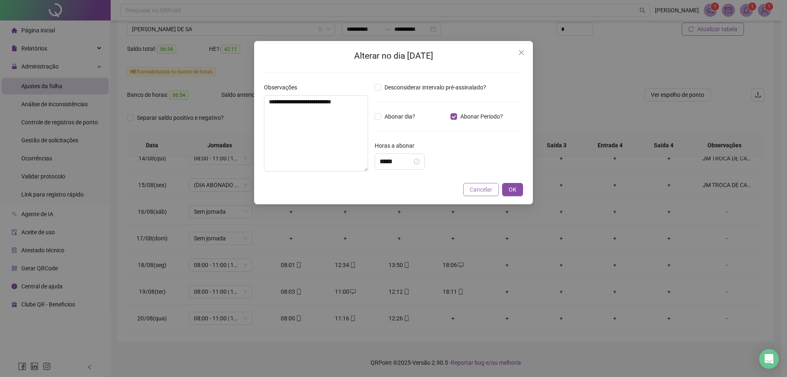
click at [490, 189] on span "Cancelar" at bounding box center [481, 189] width 23 height 9
